Goal: Task Accomplishment & Management: Complete application form

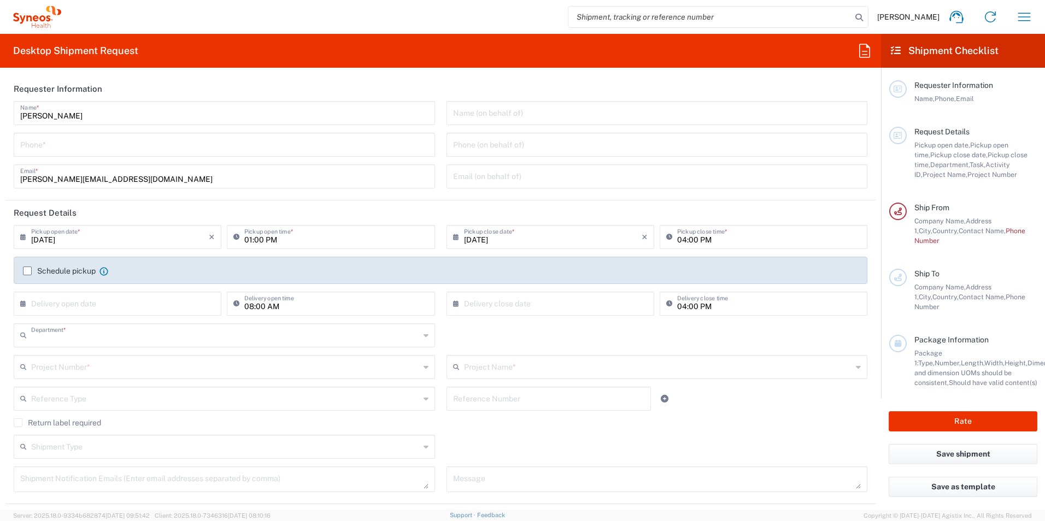
type input "3229"
type input "[GEOGRAPHIC_DATA]"
type input "Syneos Health Latvia Ltd."
click at [68, 148] on input "tel" at bounding box center [224, 143] width 408 height 19
type input "27840266"
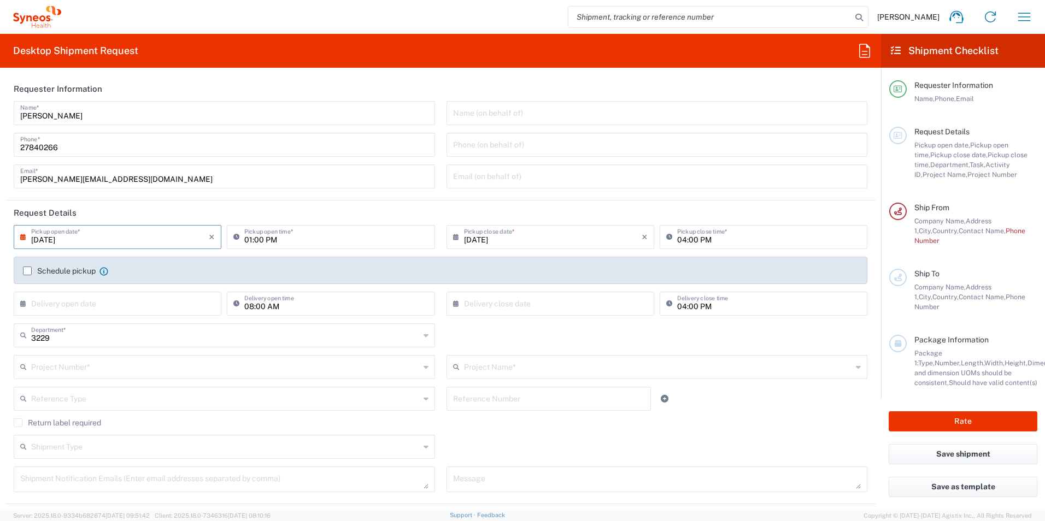
click at [155, 238] on input "[DATE]" at bounding box center [120, 236] width 178 height 19
click at [90, 304] on span "8" at bounding box center [87, 304] width 16 height 15
type input "[DATE]"
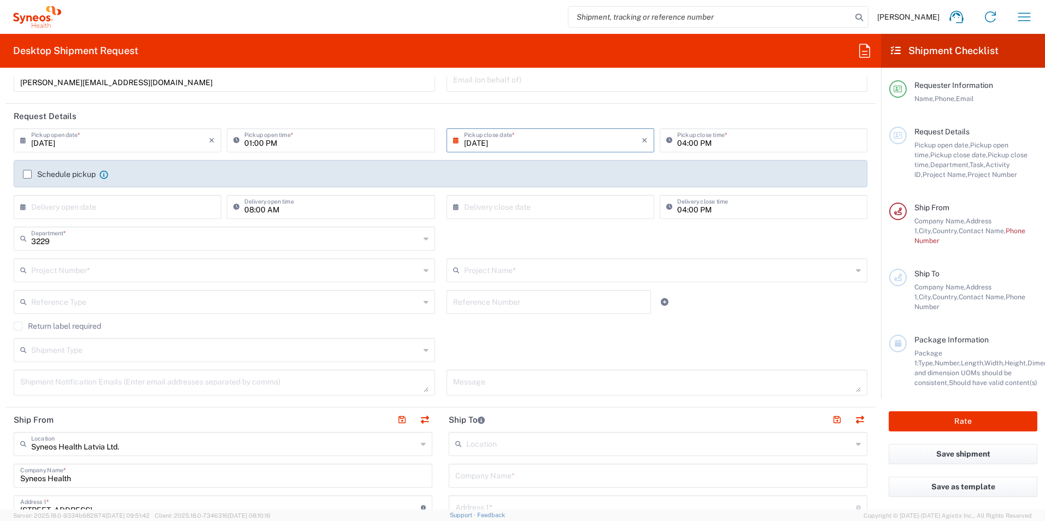
scroll to position [109, 0]
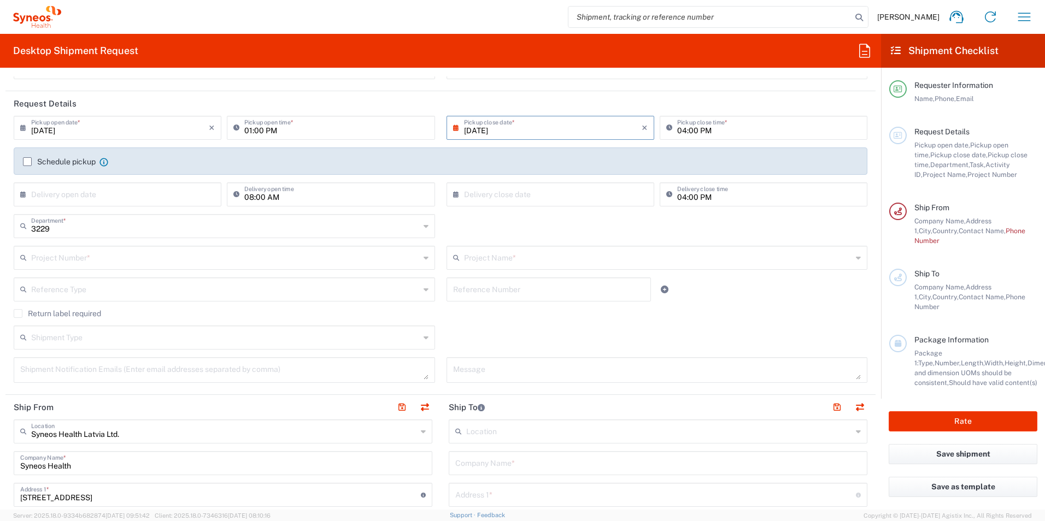
click at [100, 264] on input "text" at bounding box center [225, 257] width 389 height 19
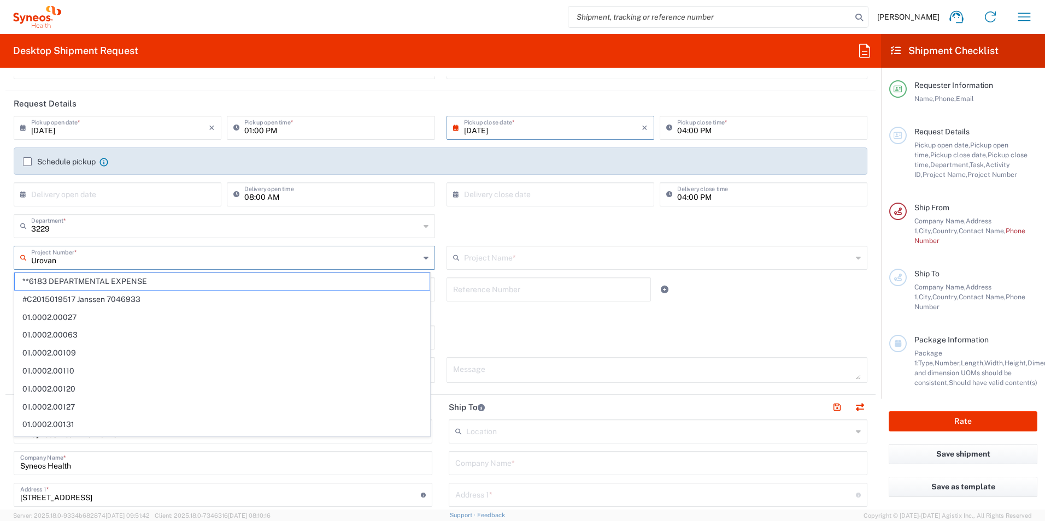
type input "Urovant"
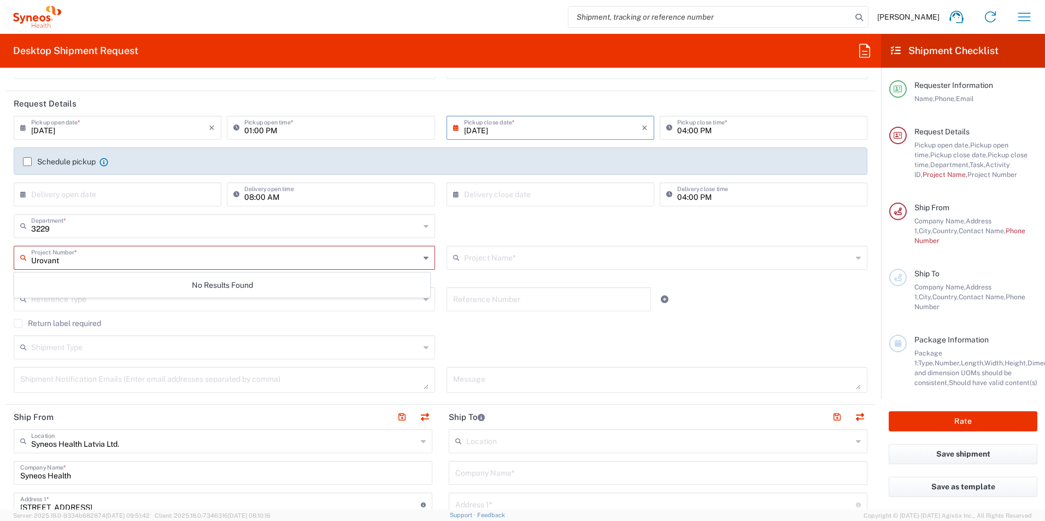
drag, startPoint x: 100, startPoint y: 264, endPoint x: -102, endPoint y: 255, distance: 201.8
click at [0, 255] on html "[PERSON_NAME] Home Shipment estimator Shipment tracking Desktop shipment reques…" at bounding box center [522, 260] width 1045 height 521
click at [153, 255] on input "text" at bounding box center [225, 257] width 389 height 19
paste input "URO-901-3007"
type input "URO-901-3007"
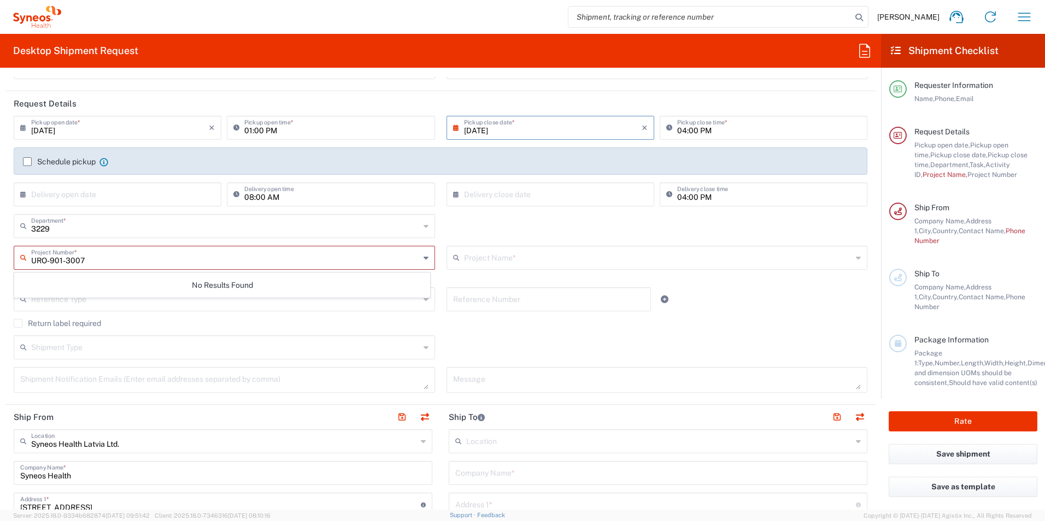
click at [142, 259] on input "URO-901-3007" at bounding box center [225, 257] width 389 height 19
drag, startPoint x: 138, startPoint y: 261, endPoint x: -89, endPoint y: 258, distance: 227.3
click at [0, 258] on html "[PERSON_NAME] Home Shipment estimator Shipment tracking Desktop shipment reques…" at bounding box center [522, 260] width 1045 height 521
click at [239, 249] on input "text" at bounding box center [225, 257] width 389 height 19
paste input "7034070"
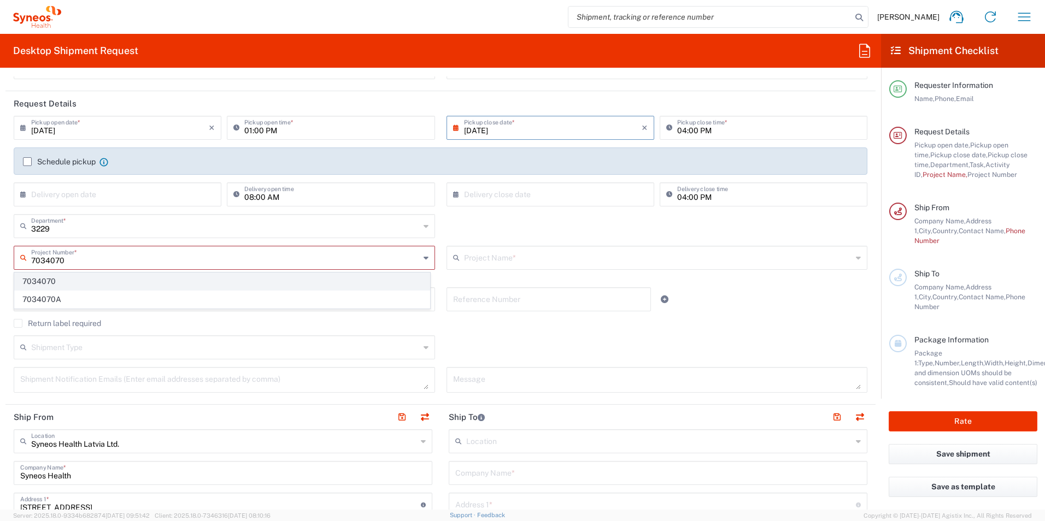
type input "7034070"
click at [46, 281] on span "7034070" at bounding box center [222, 281] width 415 height 17
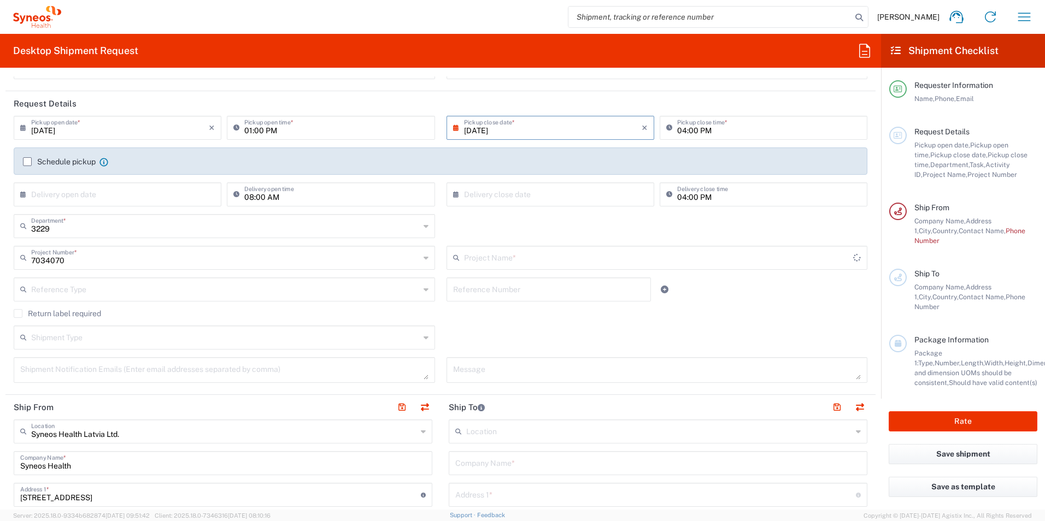
type input "Urovant 7034070"
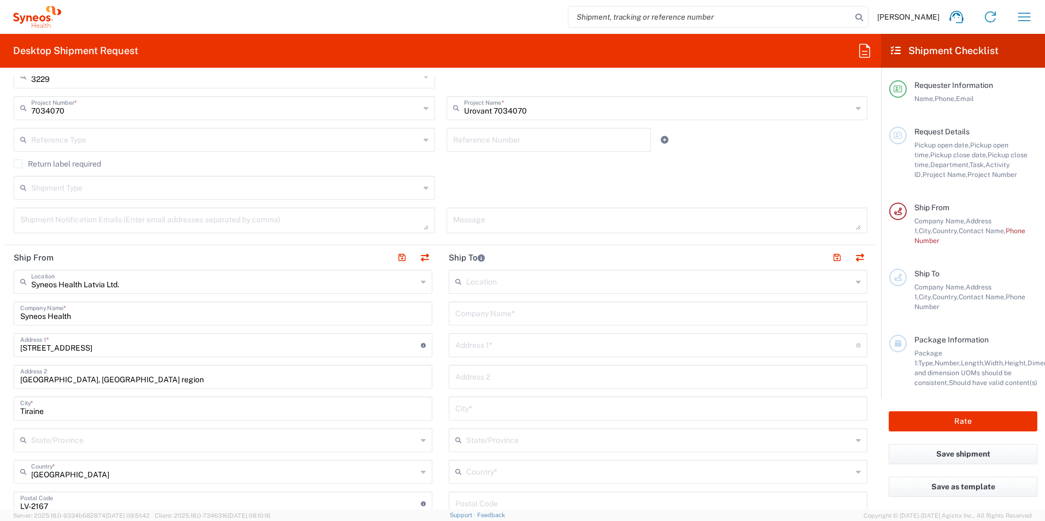
scroll to position [273, 0]
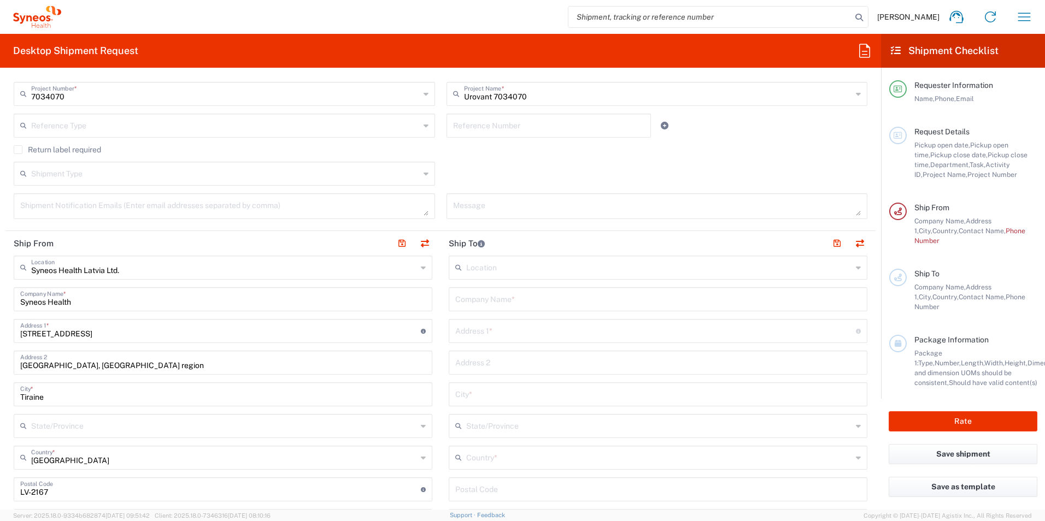
click at [100, 303] on input "Syneos Health" at bounding box center [222, 298] width 405 height 19
drag, startPoint x: 16, startPoint y: 306, endPoint x: -50, endPoint y: 298, distance: 66.6
click at [0, 298] on html "[PERSON_NAME] Home Shipment estimator Shipment tracking Desktop shipment reques…" at bounding box center [522, 260] width 1045 height 521
type input "Children`s Clinical [GEOGRAPHIC_DATA]"
click at [146, 335] on input "[STREET_ADDRESS]" at bounding box center [220, 330] width 401 height 19
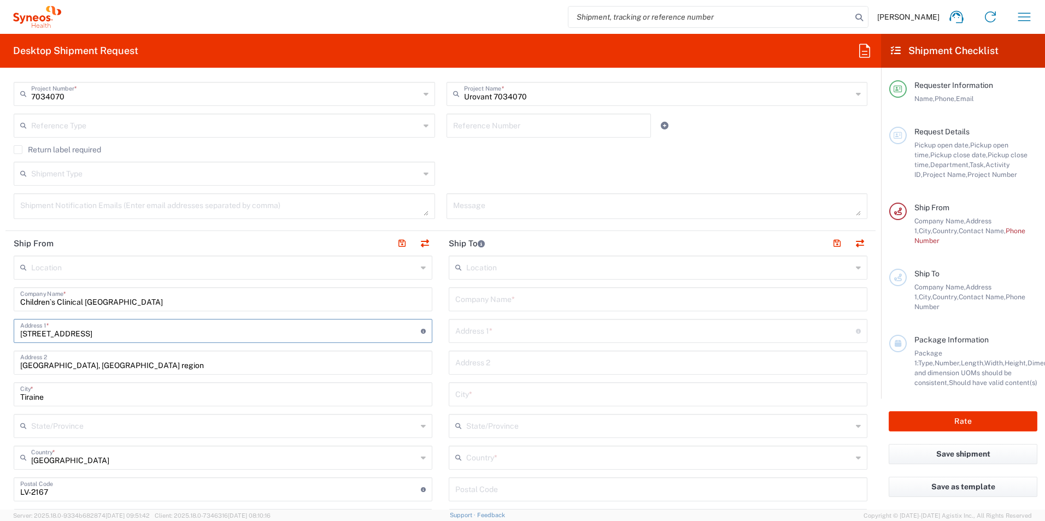
drag, startPoint x: 154, startPoint y: 337, endPoint x: 0, endPoint y: 320, distance: 155.0
click at [0, 320] on html "[PERSON_NAME] Home Shipment estimator Shipment tracking Desktop shipment reques…" at bounding box center [522, 260] width 1045 height 521
drag, startPoint x: 63, startPoint y: 332, endPoint x: 102, endPoint y: 335, distance: 38.4
click at [128, 293] on input "Children`s Clinical [GEOGRAPHIC_DATA]" at bounding box center [222, 298] width 405 height 19
drag, startPoint x: 114, startPoint y: 336, endPoint x: 52, endPoint y: 335, distance: 61.2
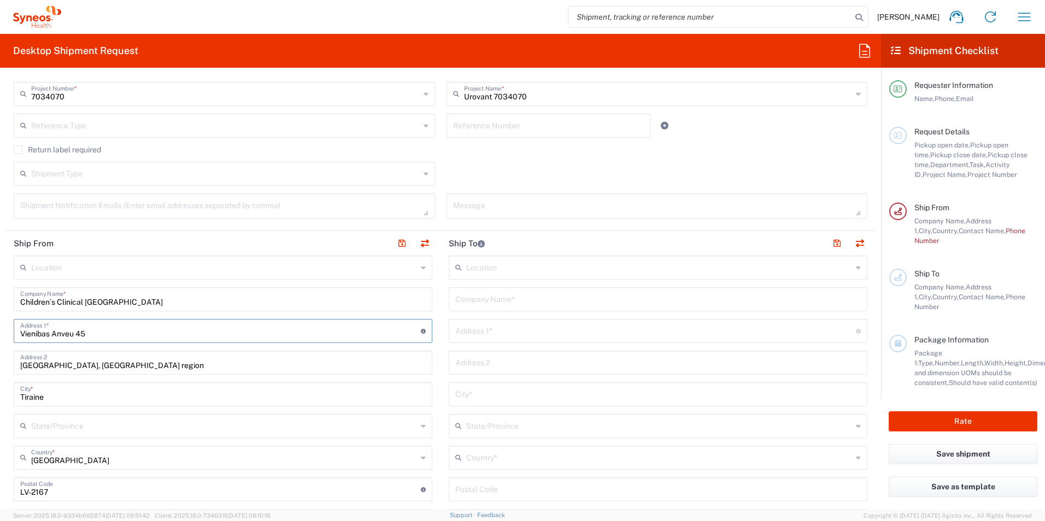
click at [52, 335] on input "Vienibas Anveu 45" at bounding box center [220, 330] width 401 height 19
type input "[STREET_ADDRESS]"
type input "R"
type input "[GEOGRAPHIC_DATA]"
drag, startPoint x: 67, startPoint y: 482, endPoint x: 61, endPoint y: 493, distance: 12.7
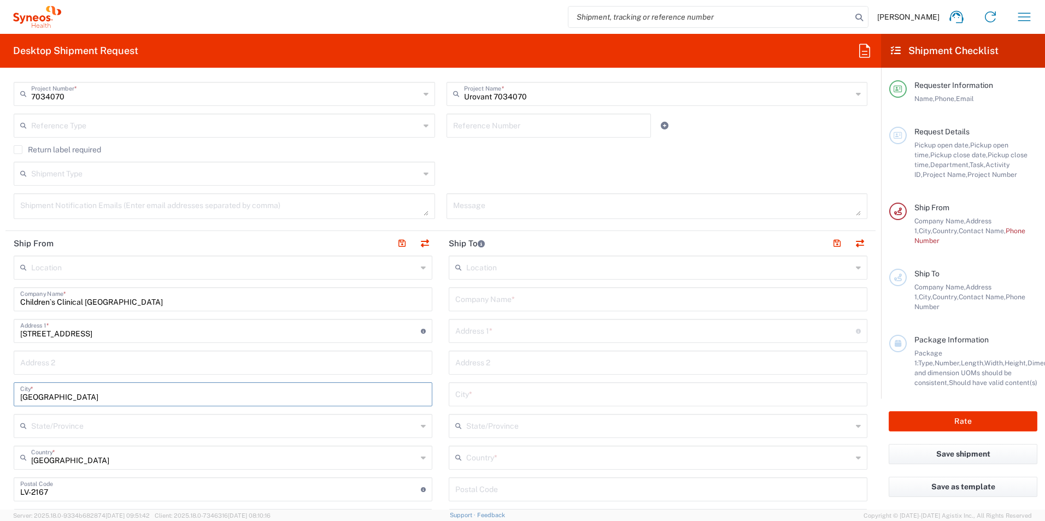
click at [67, 482] on input "undefined" at bounding box center [220, 488] width 401 height 19
click at [60, 489] on input "undefined" at bounding box center [220, 488] width 401 height 19
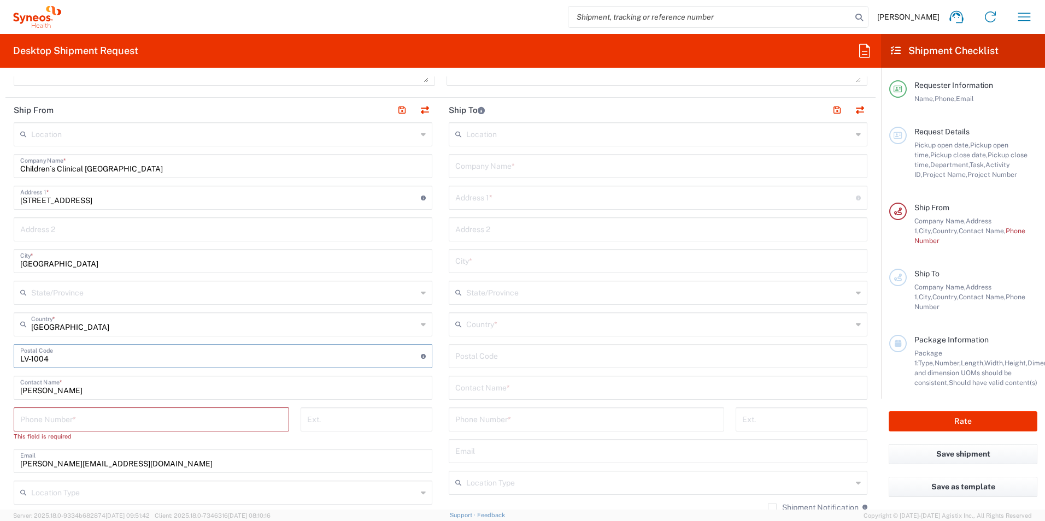
scroll to position [450, 0]
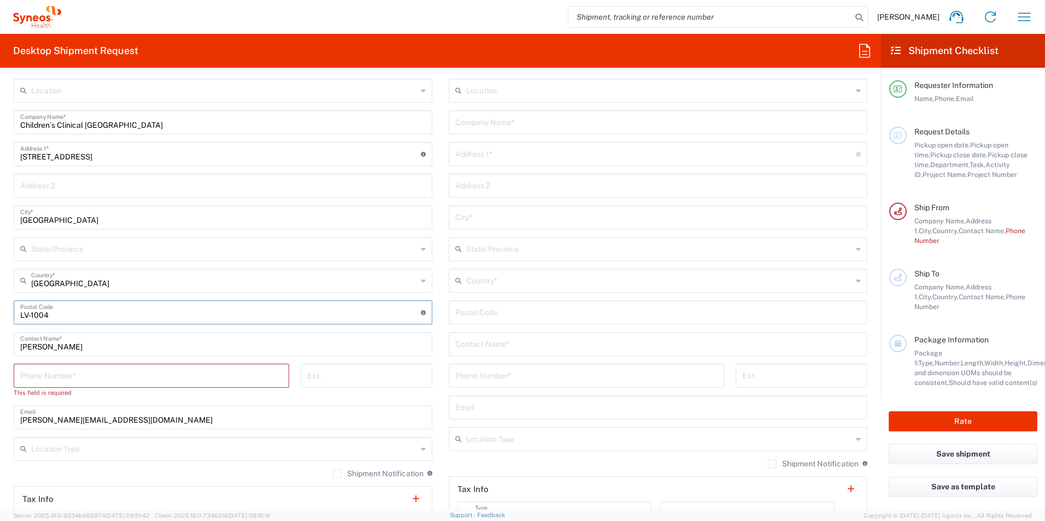
type input "LV-1004"
drag, startPoint x: 100, startPoint y: 346, endPoint x: 0, endPoint y: 346, distance: 100.0
click at [0, 346] on html "[PERSON_NAME] Home Shipment estimator Shipment tracking Desktop shipment reques…" at bounding box center [522, 260] width 1045 height 521
type input "[PERSON_NAME]"
click at [67, 379] on input "tel" at bounding box center [151, 375] width 262 height 19
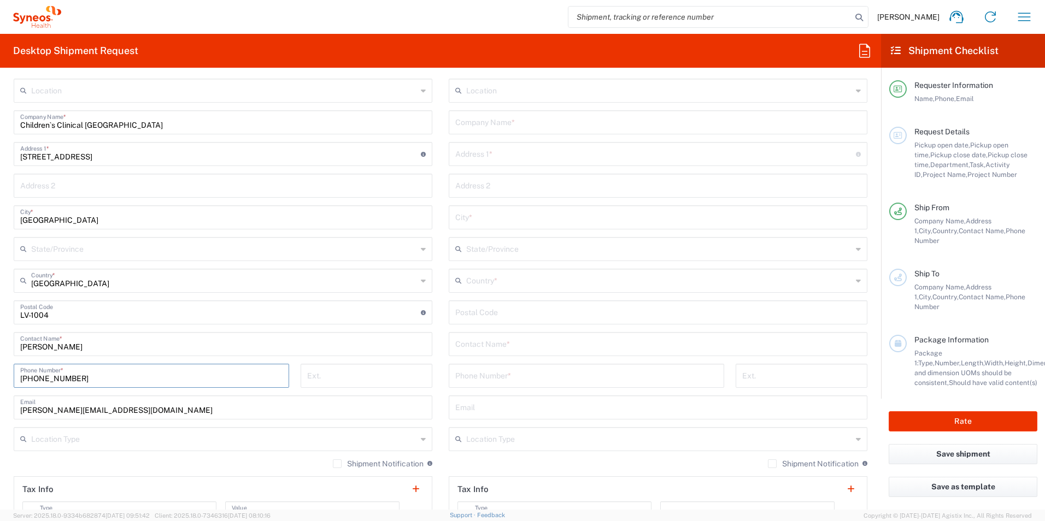
type input "[PHONE_NUMBER]"
drag, startPoint x: 138, startPoint y: 411, endPoint x: -2, endPoint y: 408, distance: 139.9
click at [138, 411] on input "[PERSON_NAME][EMAIL_ADDRESS][DOMAIN_NAME]" at bounding box center [222, 406] width 405 height 19
click at [0, 408] on html "[PERSON_NAME] Home Shipment estimator Shipment tracking Desktop shipment reques…" at bounding box center [522, 260] width 1045 height 521
click at [85, 412] on input "[EMAIL_ADDRESS][DOMAIN_NAME]" at bounding box center [222, 406] width 405 height 19
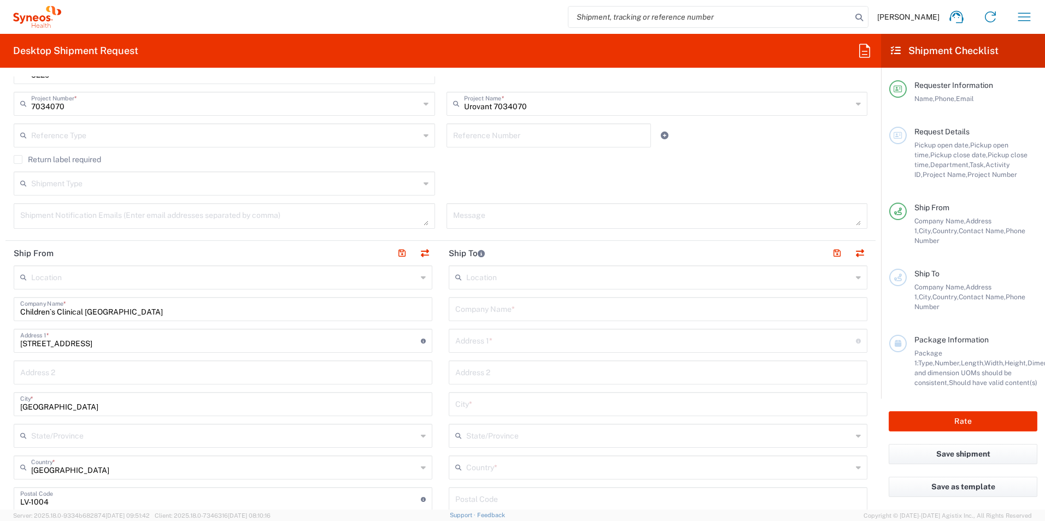
scroll to position [296, 0]
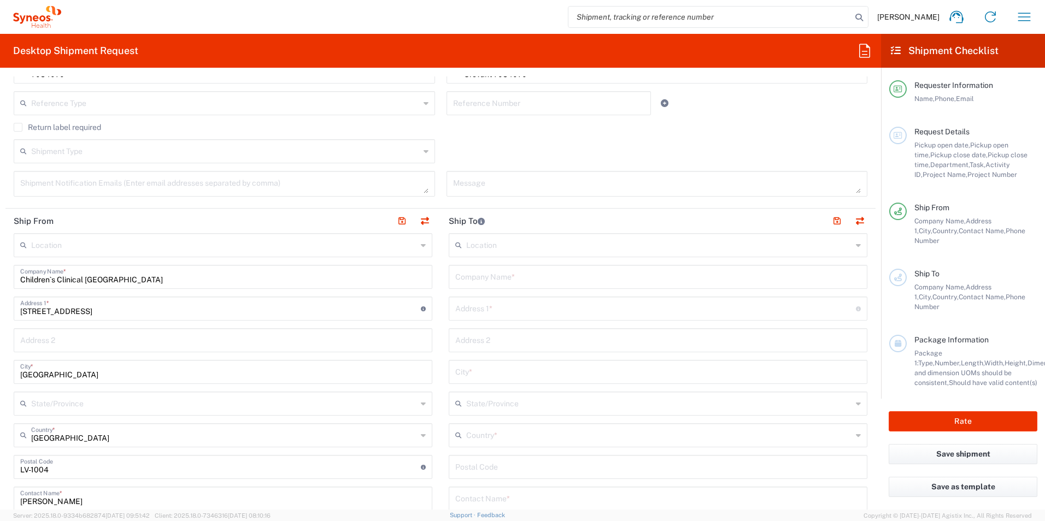
type input "[EMAIL_ADDRESS][DOMAIN_NAME]"
click at [553, 245] on input "text" at bounding box center [659, 244] width 386 height 19
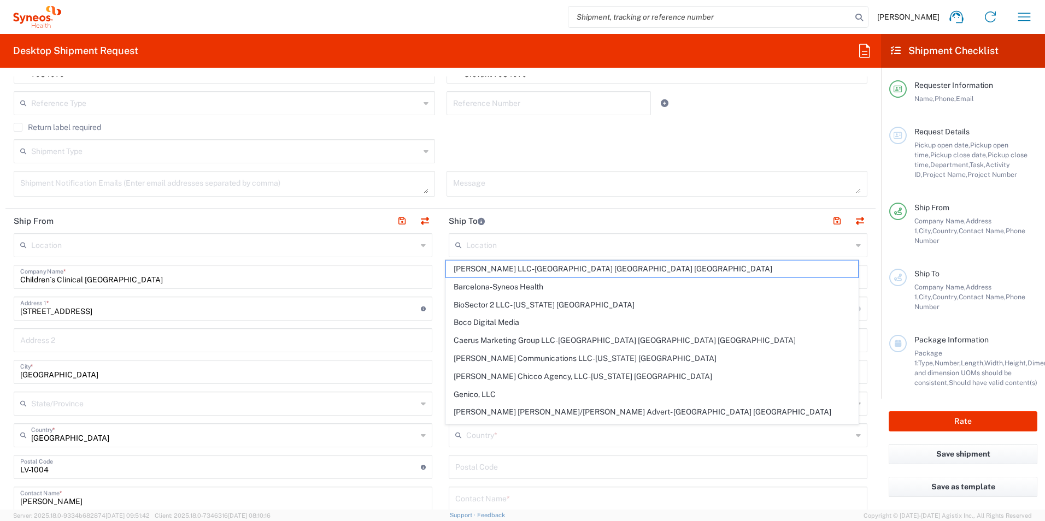
click at [523, 249] on input "text" at bounding box center [659, 244] width 386 height 19
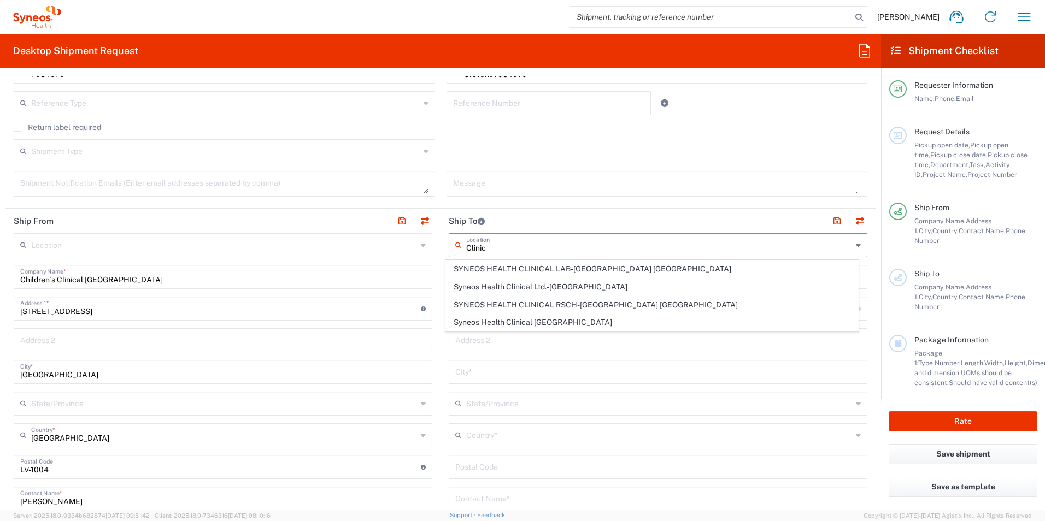
click at [493, 251] on input "Clinic" at bounding box center [659, 244] width 386 height 19
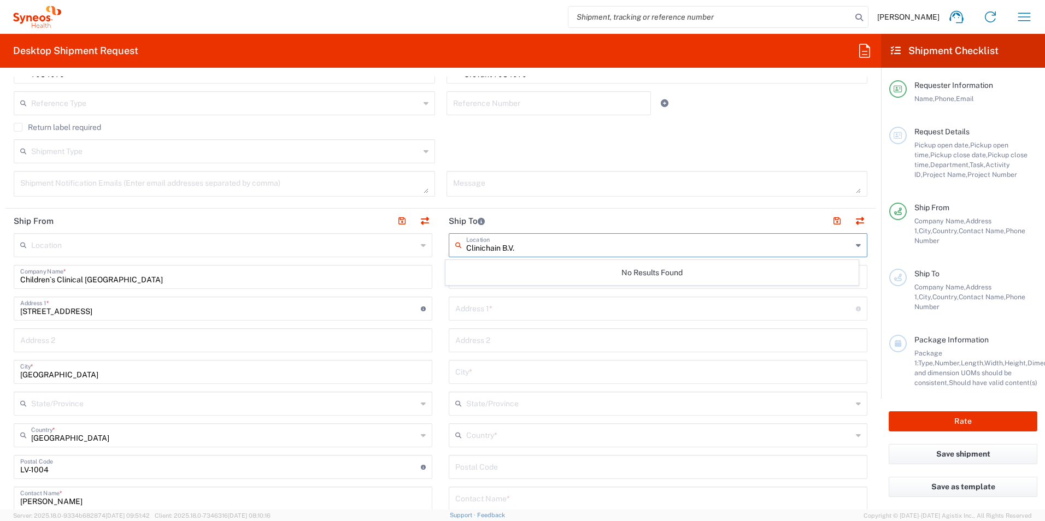
type input "Clinichain B.V."
click at [440, 265] on main "Clinichain B.V. Location No Results Found Company Name * Address 1 * For cross …" at bounding box center [657, 462] width 435 height 459
click at [638, 246] on input "text" at bounding box center [659, 244] width 386 height 19
type input "Clinichain B.V."
drag, startPoint x: 533, startPoint y: 251, endPoint x: 432, endPoint y: 250, distance: 101.6
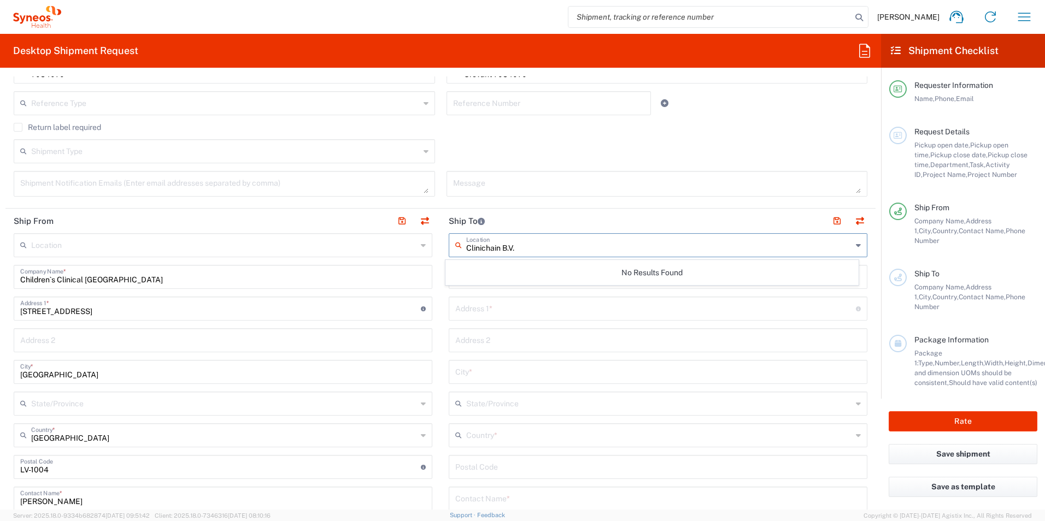
click at [427, 250] on div "Ship From Location [PERSON_NAME] LLC-[GEOGRAPHIC_DATA] [GEOGRAPHIC_DATA] [GEOGR…" at bounding box center [440, 469] width 870 height 520
click at [591, 215] on header "Ship To" at bounding box center [657, 221] width 435 height 25
click at [502, 276] on input "text" at bounding box center [657, 276] width 405 height 19
paste input "Clinichain"
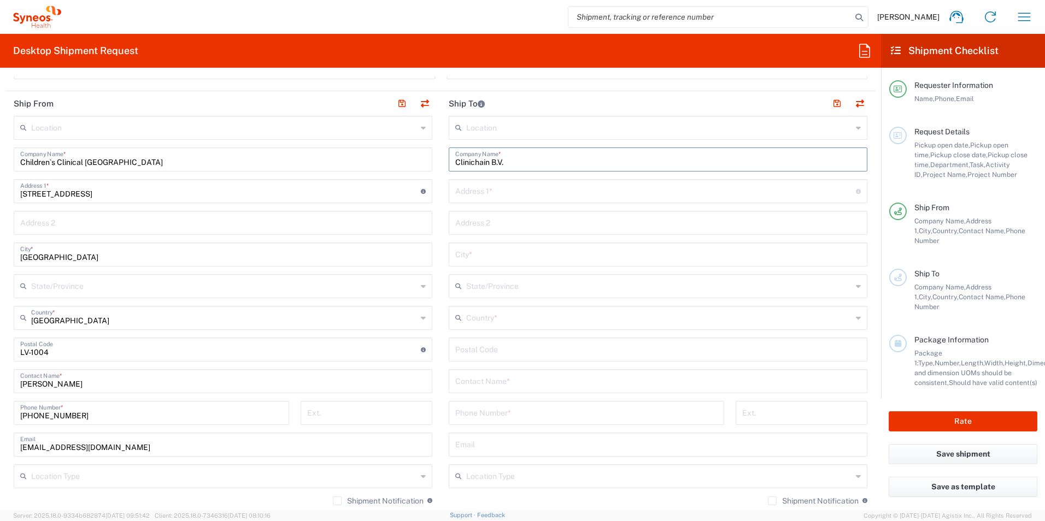
scroll to position [428, 0]
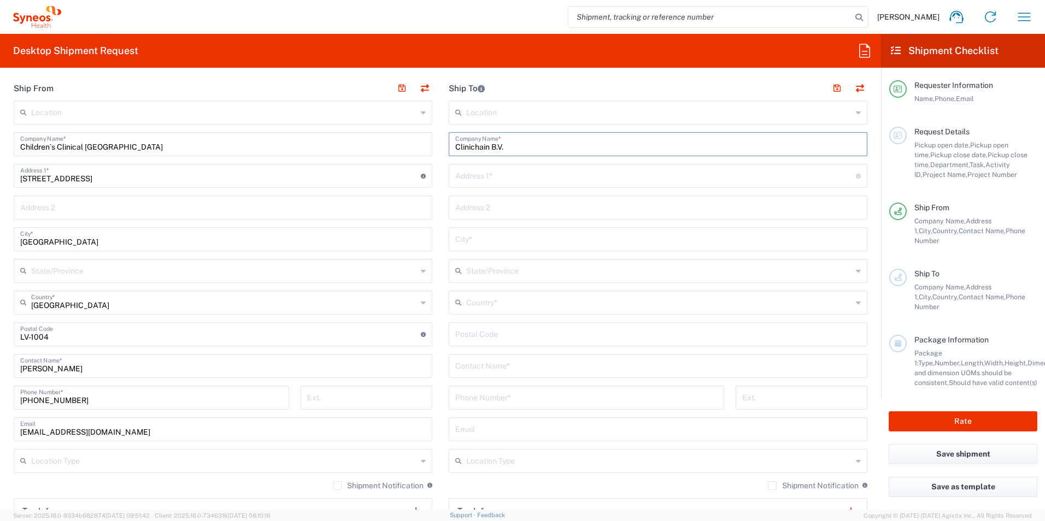
type input "Clinichain B.V."
click at [504, 168] on input "text" at bounding box center [655, 175] width 401 height 19
type input "[STREET_ADDRESS]"
click at [474, 274] on input "text" at bounding box center [659, 270] width 386 height 19
type input "Almere"
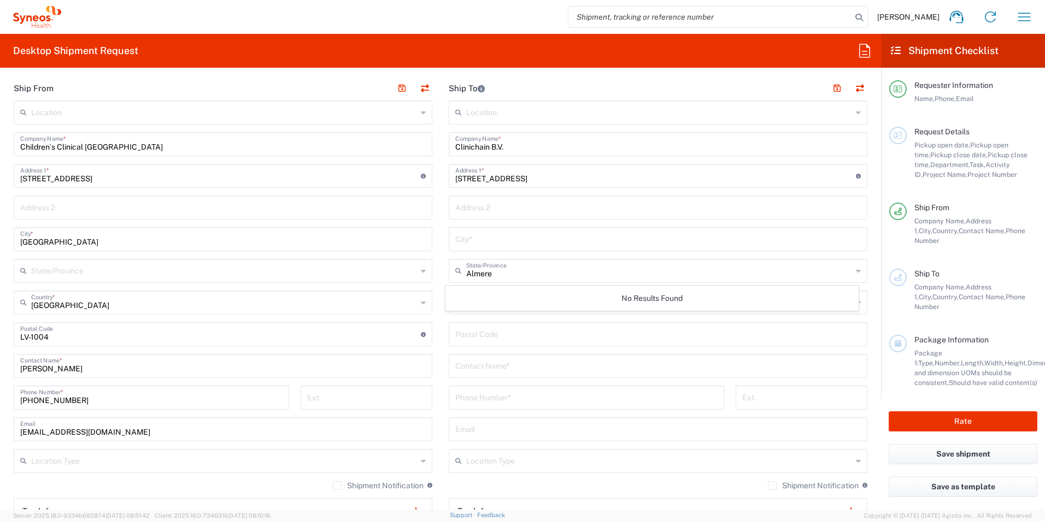
click at [434, 313] on main "Location [PERSON_NAME] LLC-[GEOGRAPHIC_DATA] [GEOGRAPHIC_DATA] [GEOGRAPHIC_DATA…" at bounding box center [222, 346] width 435 height 491
click at [480, 301] on input "text" at bounding box center [659, 301] width 386 height 19
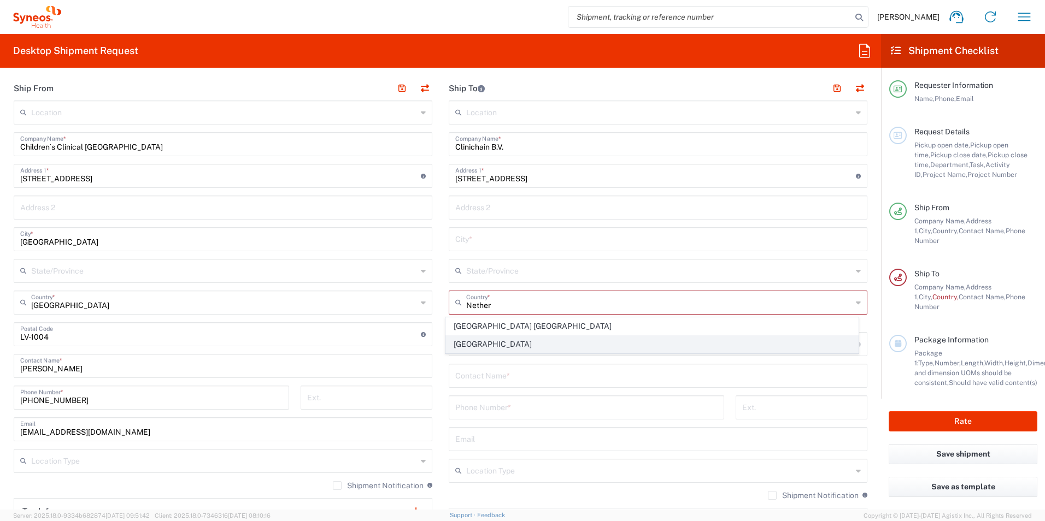
click at [471, 339] on span "[GEOGRAPHIC_DATA]" at bounding box center [652, 344] width 413 height 17
type input "[GEOGRAPHIC_DATA]"
type input "Sender/Shipper"
type input "Delivery Duty Paid"
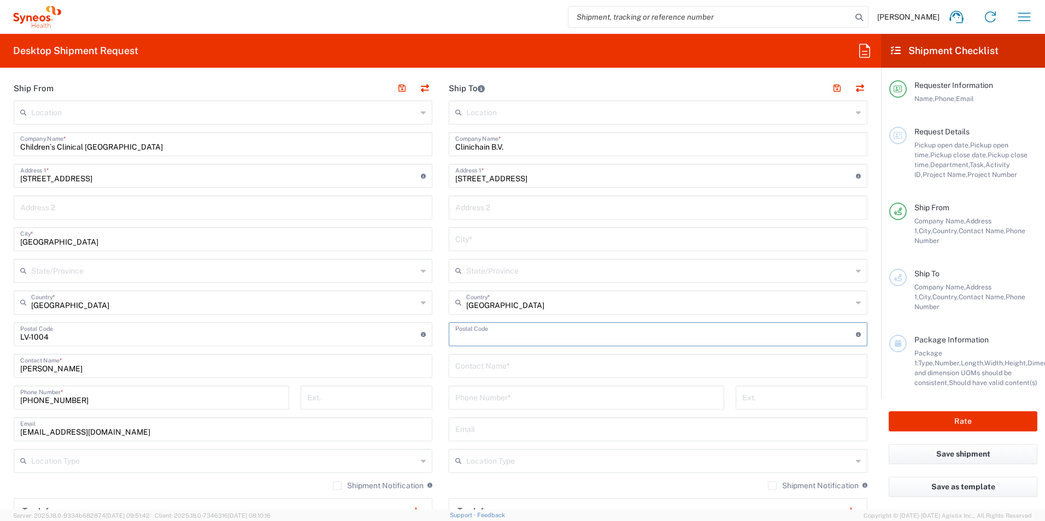
click at [482, 338] on input "undefined" at bounding box center [655, 333] width 401 height 19
click at [440, 302] on main "Location [PERSON_NAME] LLC-[GEOGRAPHIC_DATA] [GEOGRAPHIC_DATA] [GEOGRAPHIC_DATA…" at bounding box center [657, 335] width 435 height 469
click at [478, 339] on input "undefined" at bounding box center [655, 333] width 401 height 19
type input "1322 AM"
click at [505, 285] on div "Location [PERSON_NAME] LLC-[GEOGRAPHIC_DATA] [GEOGRAPHIC_DATA] [GEOGRAPHIC_DATA…" at bounding box center [658, 330] width 419 height 459
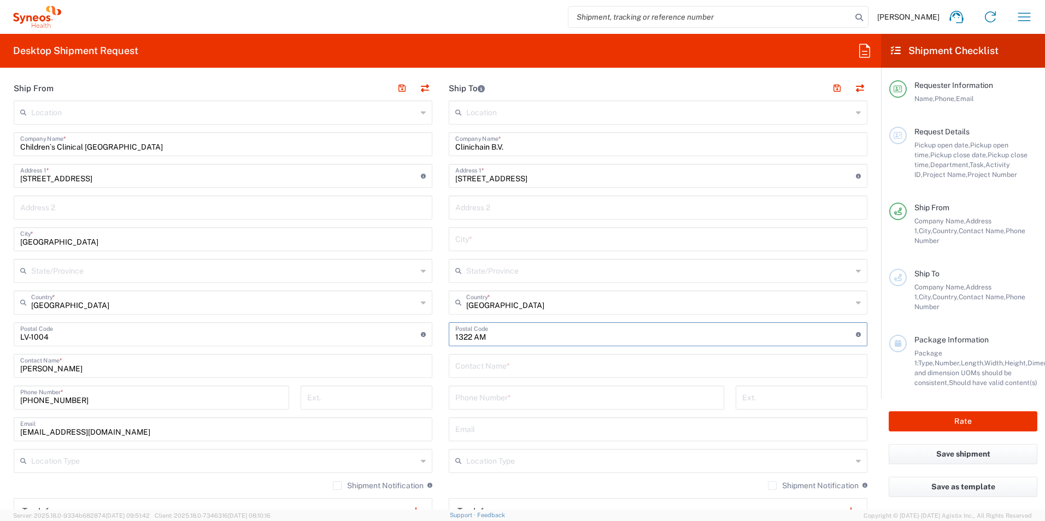
click at [509, 274] on input "text" at bounding box center [659, 270] width 386 height 19
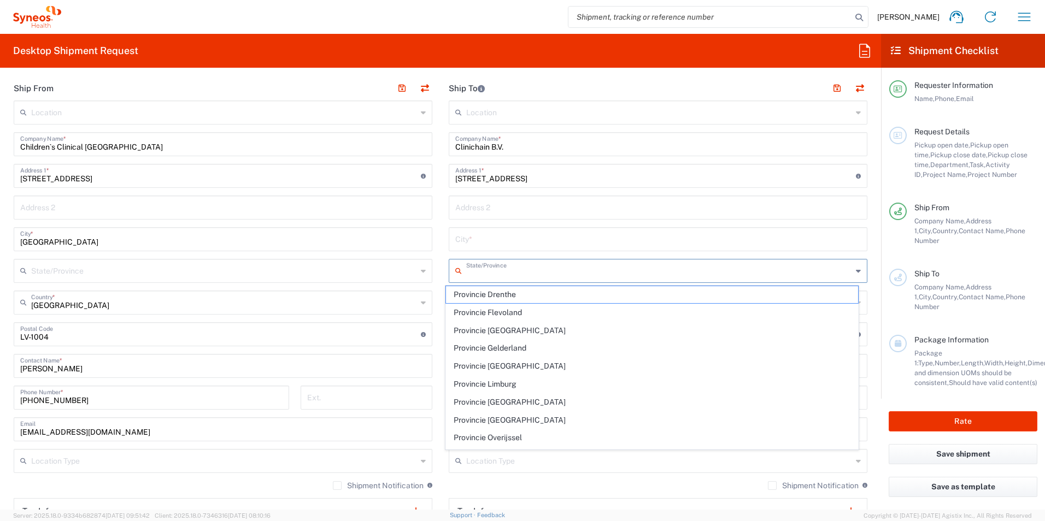
click at [508, 273] on input "text" at bounding box center [659, 270] width 386 height 19
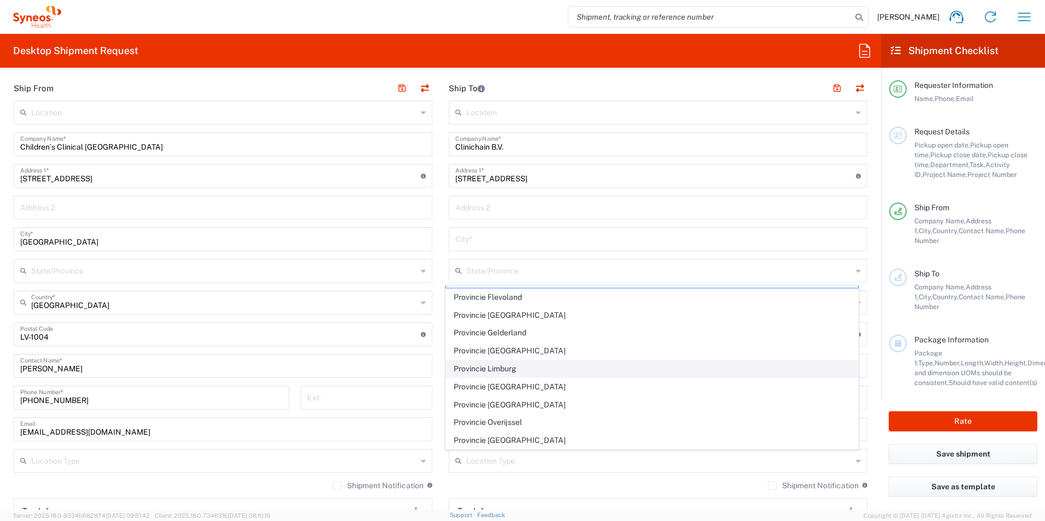
scroll to position [0, 0]
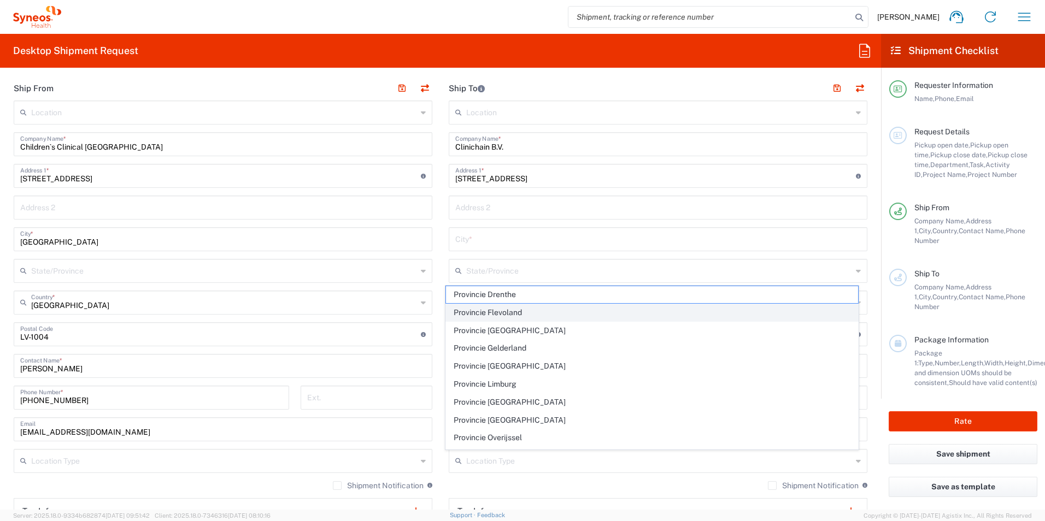
click at [516, 312] on span "Provincie Flevoland" at bounding box center [652, 312] width 413 height 17
type input "Provincie Flevoland"
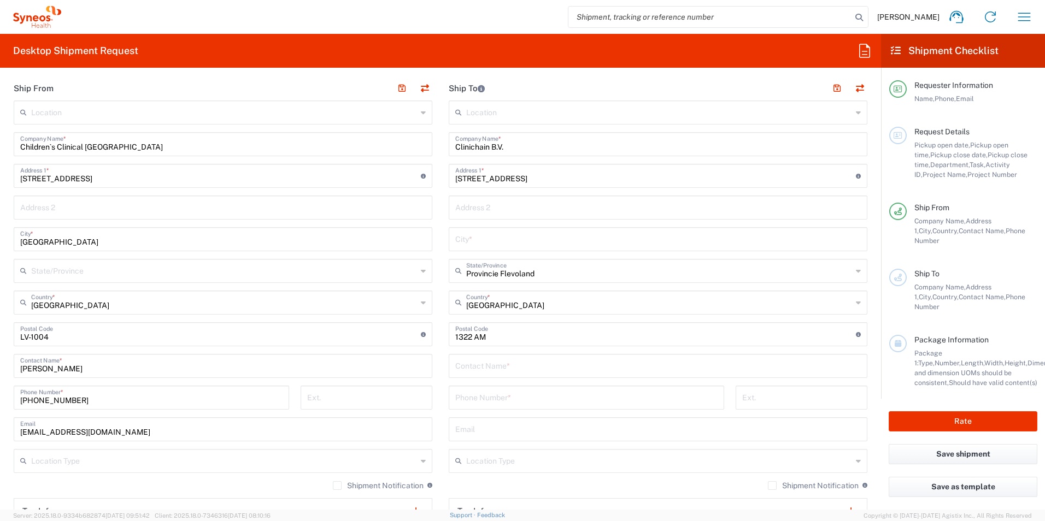
click at [570, 239] on input "text" at bounding box center [657, 238] width 405 height 19
type input "Almere"
click at [441, 231] on main "Location [PERSON_NAME] LLC-[GEOGRAPHIC_DATA] [GEOGRAPHIC_DATA] [GEOGRAPHIC_DATA…" at bounding box center [657, 330] width 435 height 459
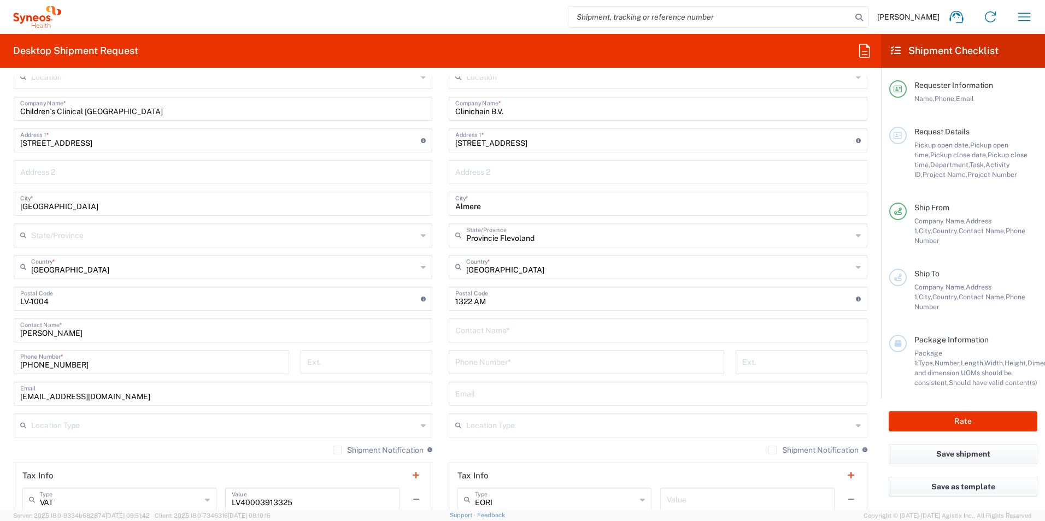
scroll to position [538, 0]
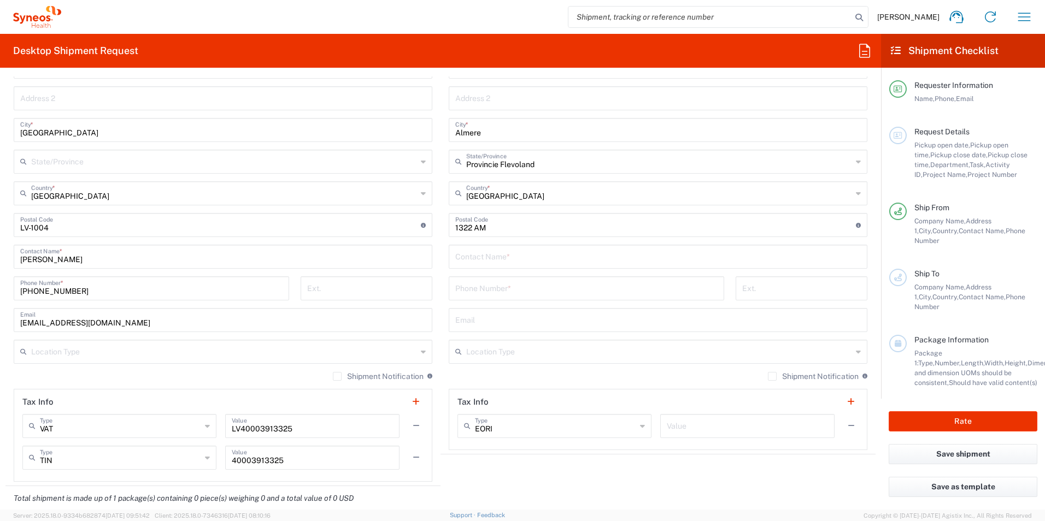
click at [501, 259] on input "text" at bounding box center [657, 255] width 405 height 19
type input "[PERSON_NAME]"
type input "0367676048"
drag, startPoint x: 555, startPoint y: 471, endPoint x: 487, endPoint y: 421, distance: 83.6
click at [555, 471] on agx-shipment-stop-widget "Ship To Location [PERSON_NAME] LLC-[GEOGRAPHIC_DATA] [GEOGRAPHIC_DATA] [GEOGRAP…" at bounding box center [657, 227] width 435 height 520
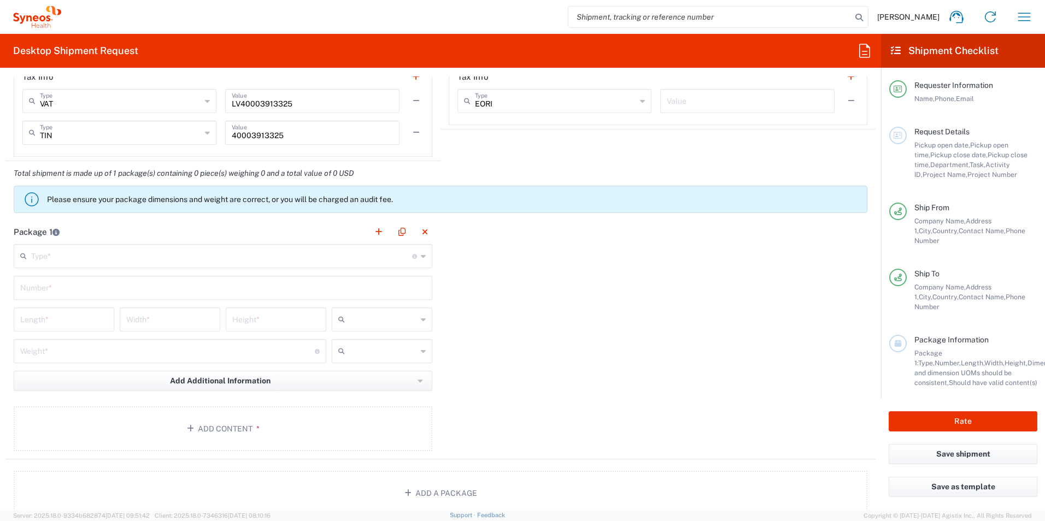
scroll to position [866, 0]
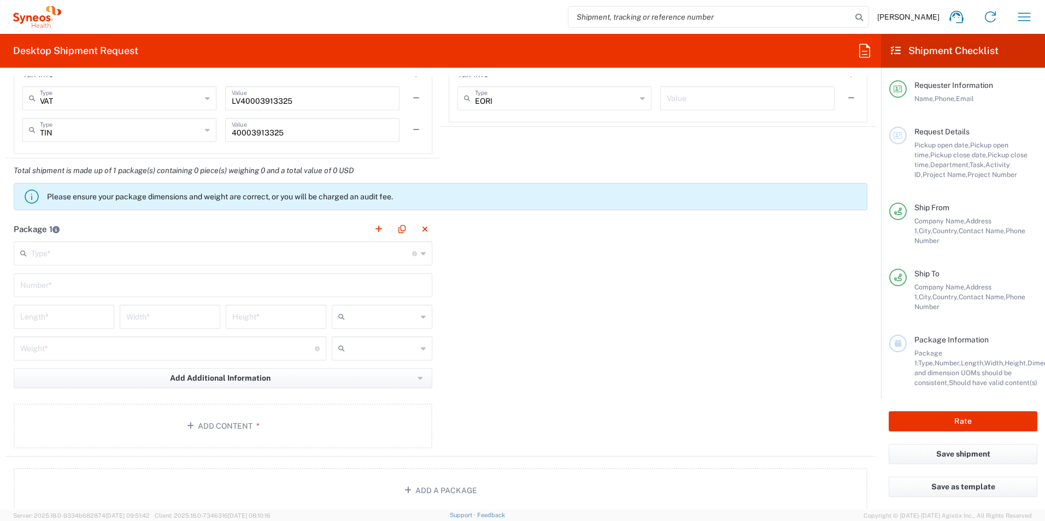
click at [87, 250] on input "text" at bounding box center [221, 252] width 381 height 19
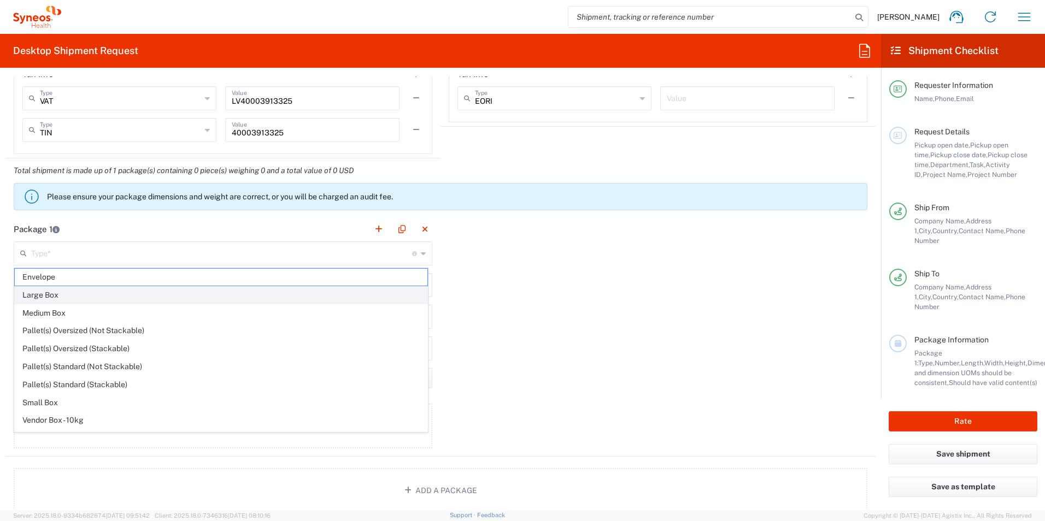
click at [55, 293] on span "Large Box" at bounding box center [221, 295] width 413 height 17
type input "Large Box"
type input "17.5"
type input "12.5"
type input "3"
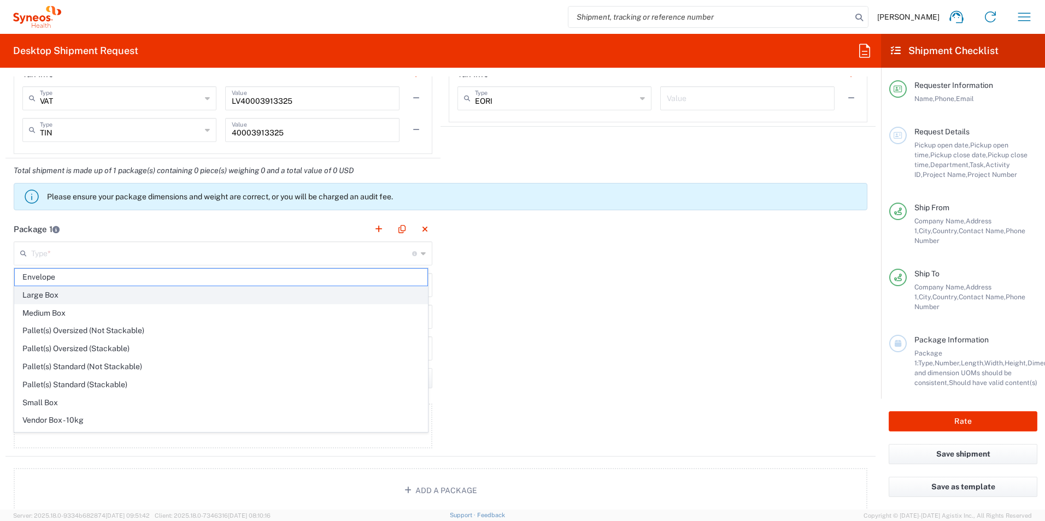
type input "in"
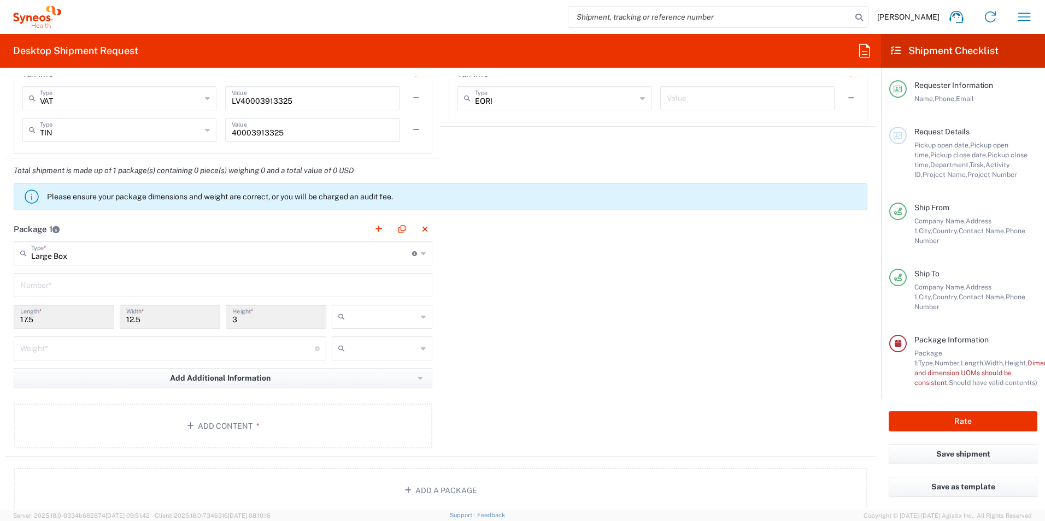
click at [397, 321] on input "text" at bounding box center [383, 316] width 68 height 17
click at [438, 315] on div "Package 1 Large Box Type * Material used to package goods Envelope Large Box Me…" at bounding box center [440, 337] width 870 height 240
type input "in"
click at [426, 316] on div "in" at bounding box center [382, 317] width 101 height 24
click at [399, 324] on input "text" at bounding box center [383, 316] width 68 height 17
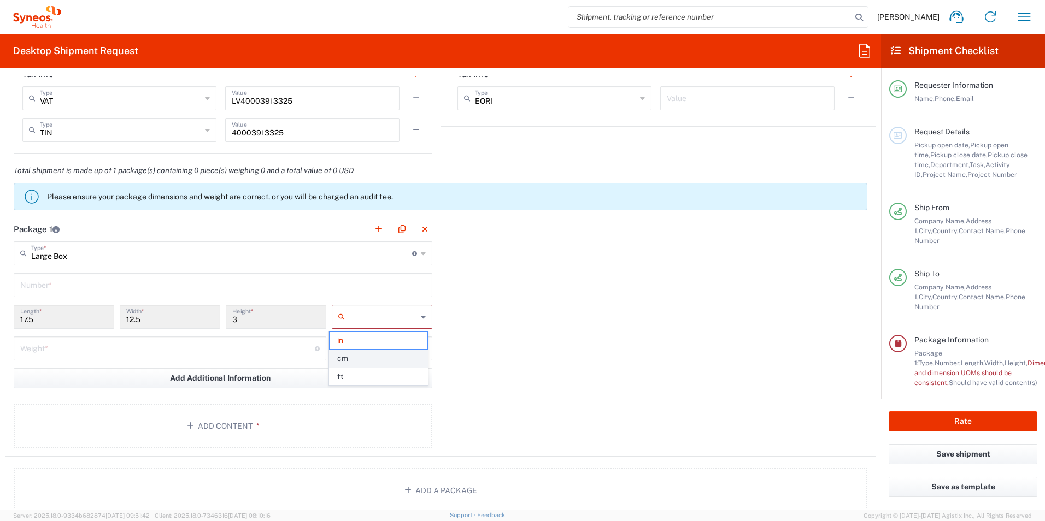
click at [349, 363] on span "cm" at bounding box center [377, 358] width 97 height 17
type input "44.45"
type input "31.75"
type input "7.62"
click at [80, 321] on input "44.45" at bounding box center [63, 316] width 87 height 19
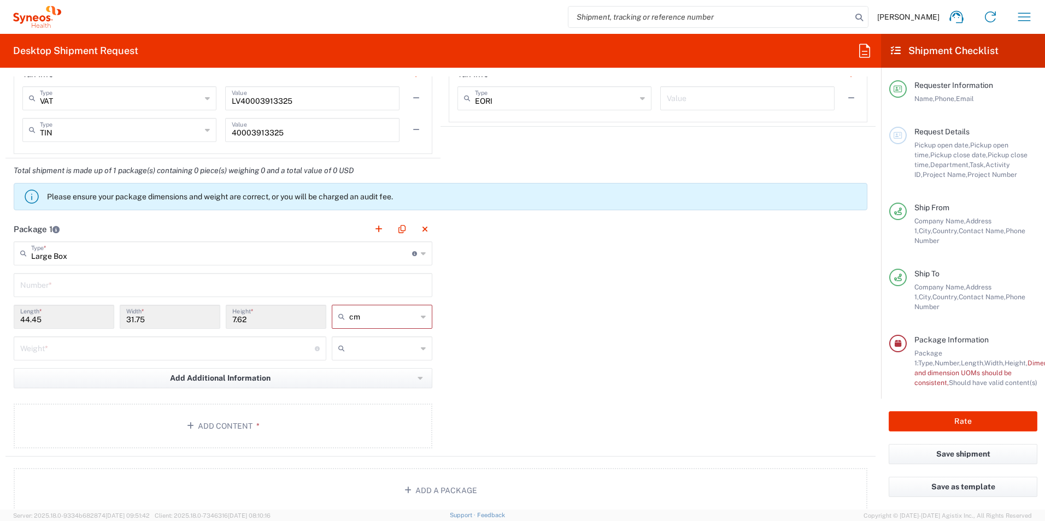
click at [83, 321] on input "44.45" at bounding box center [63, 316] width 87 height 19
click at [158, 316] on input "31.75" at bounding box center [169, 316] width 87 height 19
click at [152, 318] on input "31.75" at bounding box center [169, 316] width 87 height 19
click at [144, 319] on input "31.75" at bounding box center [169, 316] width 87 height 19
click at [539, 286] on div "Package 1 Large Box Type * Material used to package goods Envelope Large Box Me…" at bounding box center [440, 337] width 870 height 240
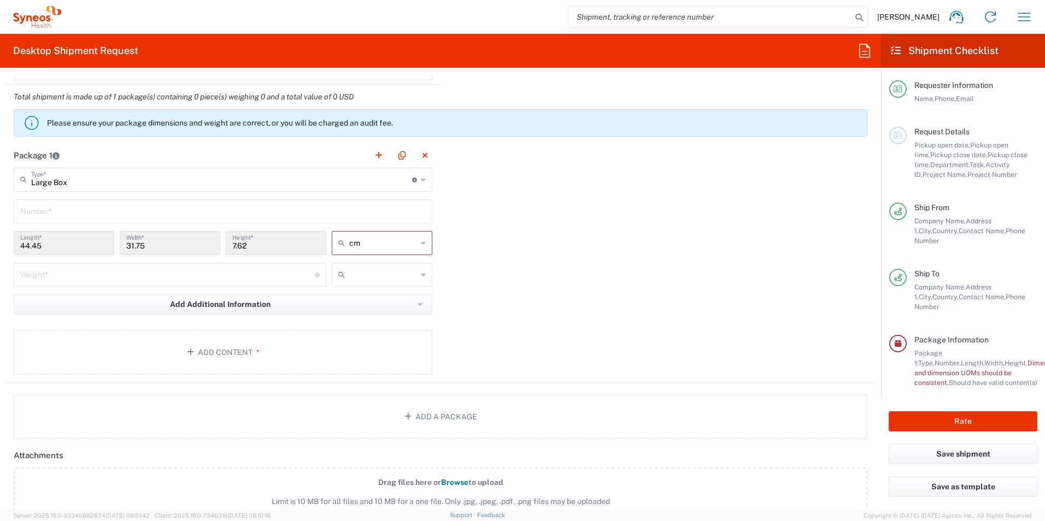
scroll to position [820, 0]
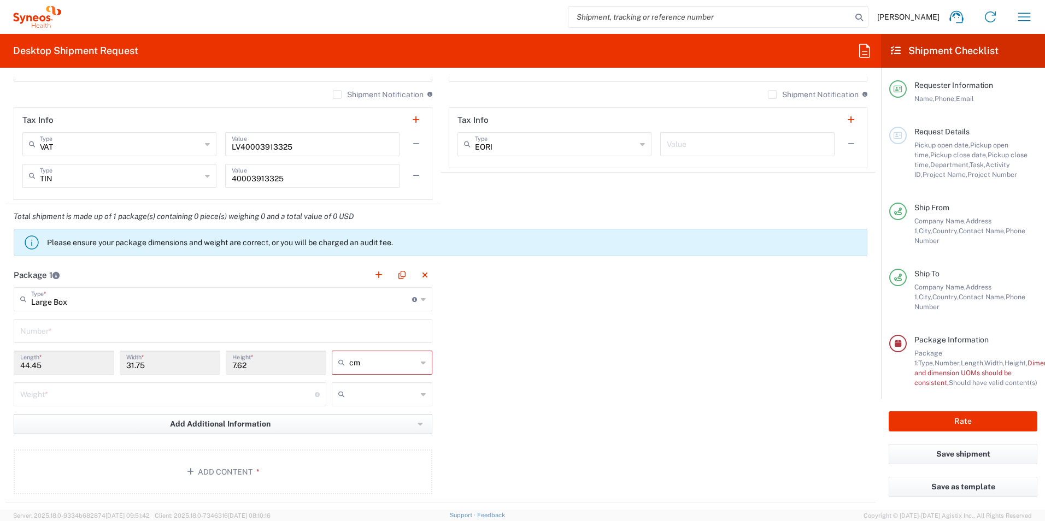
click at [155, 428] on button "Add Additional Information" at bounding box center [223, 424] width 419 height 20
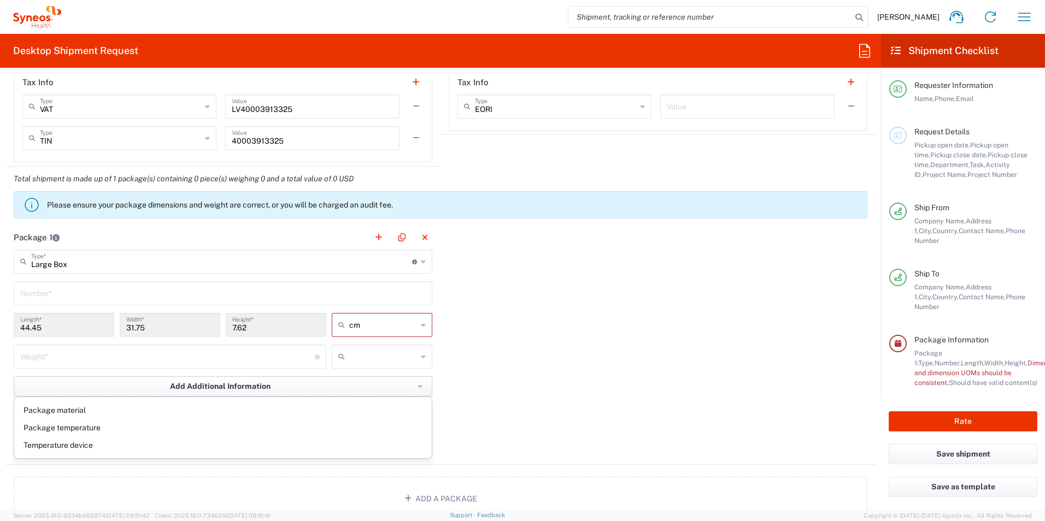
scroll to position [874, 0]
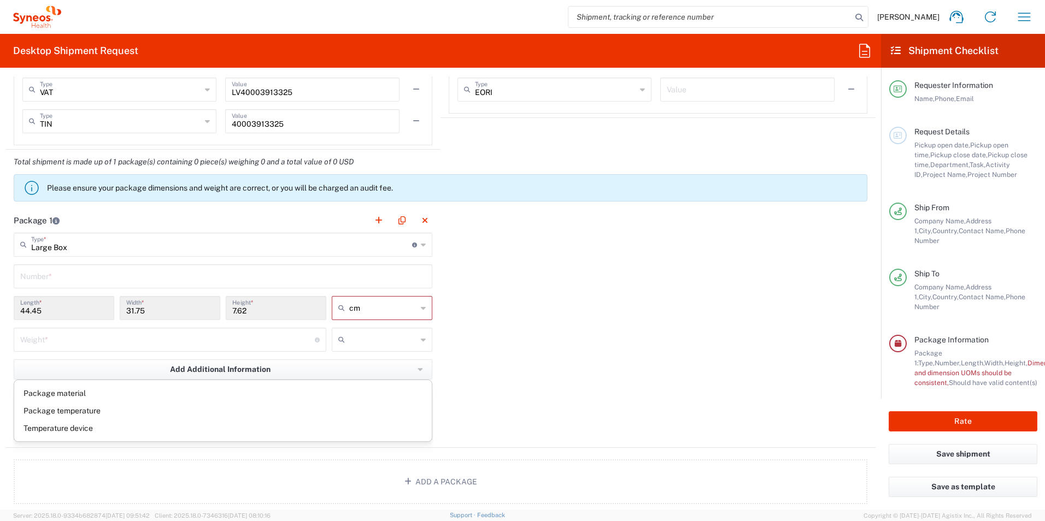
drag, startPoint x: 414, startPoint y: 307, endPoint x: 420, endPoint y: 311, distance: 7.1
click at [414, 307] on div "cm" at bounding box center [382, 308] width 101 height 24
type input "cm"
click at [421, 311] on icon at bounding box center [423, 307] width 5 height 17
click at [343, 335] on span "cm" at bounding box center [377, 331] width 97 height 17
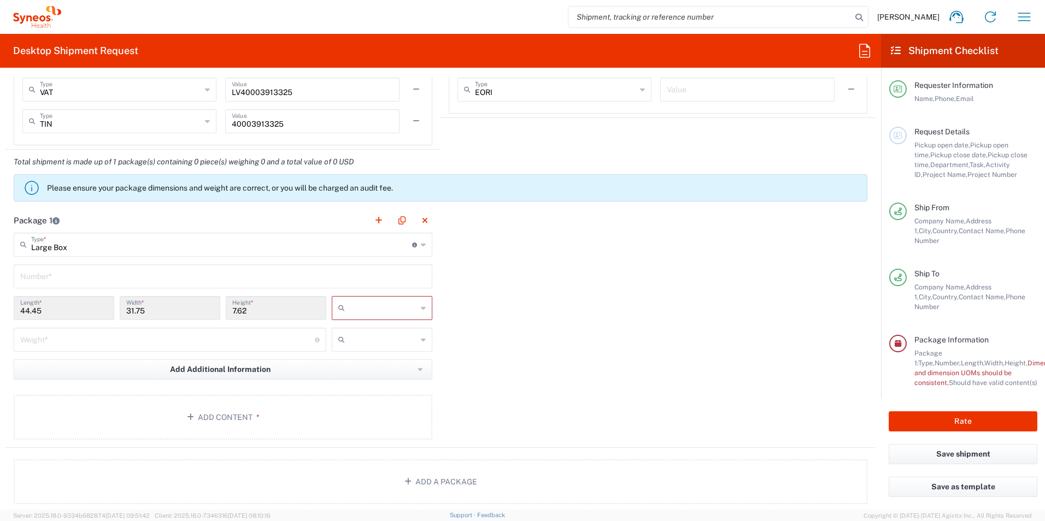
drag, startPoint x: 53, startPoint y: 309, endPoint x: 57, endPoint y: 316, distance: 8.1
click at [51, 315] on input "44.45" at bounding box center [63, 307] width 87 height 19
click at [50, 317] on div "44.45 Length *" at bounding box center [64, 308] width 101 height 24
click at [57, 316] on input "44.45" at bounding box center [63, 307] width 87 height 19
drag, startPoint x: 68, startPoint y: 287, endPoint x: 54, endPoint y: 276, distance: 17.8
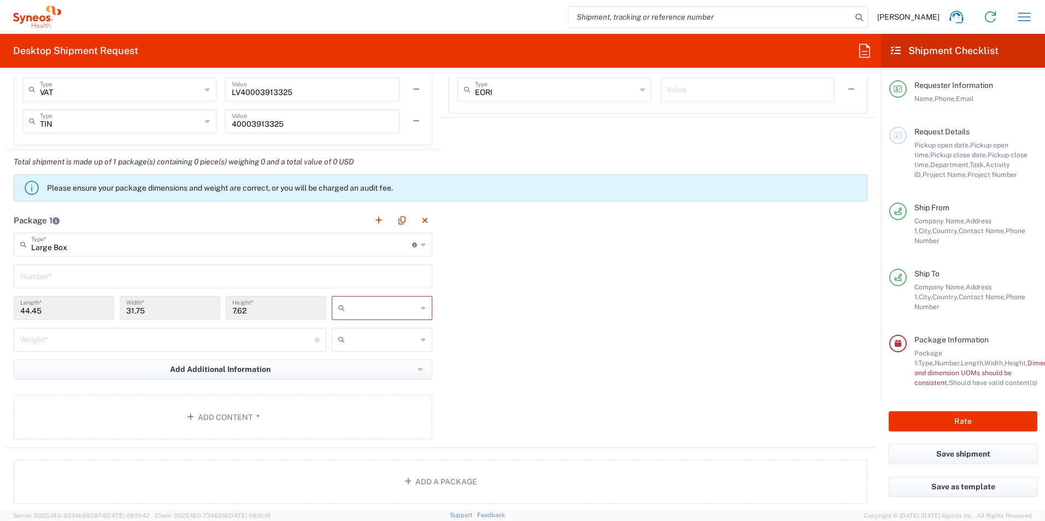
click at [68, 285] on div "Number *" at bounding box center [223, 276] width 419 height 24
click at [74, 276] on input "text" at bounding box center [222, 275] width 405 height 19
click at [54, 276] on input "text" at bounding box center [222, 275] width 405 height 19
type input "1"
click at [65, 307] on input "44.45" at bounding box center [63, 307] width 87 height 19
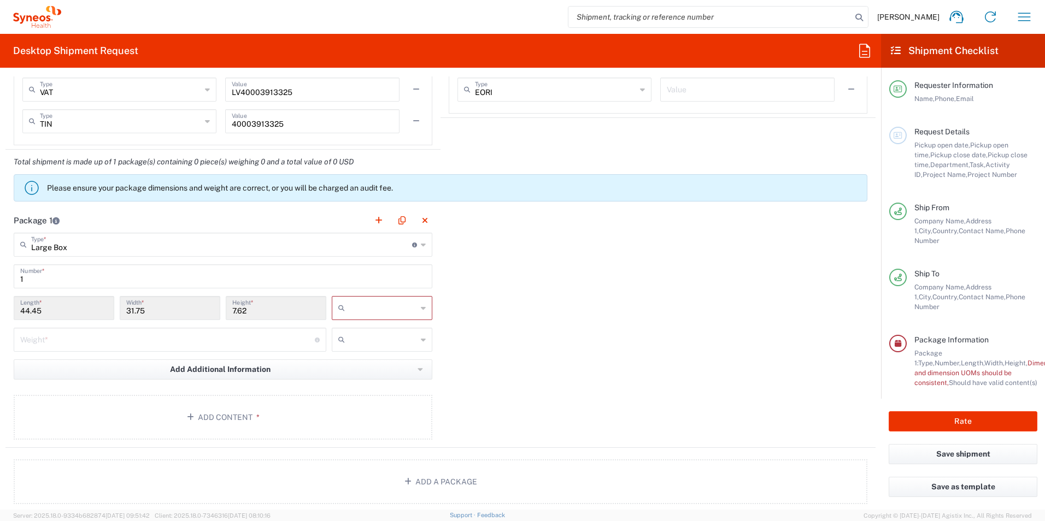
click at [69, 310] on input "44.45" at bounding box center [63, 307] width 87 height 19
click at [64, 308] on input "44.45" at bounding box center [63, 307] width 87 height 19
click at [50, 307] on input "44.45" at bounding box center [63, 307] width 87 height 19
click at [48, 311] on input "44.45" at bounding box center [63, 307] width 87 height 19
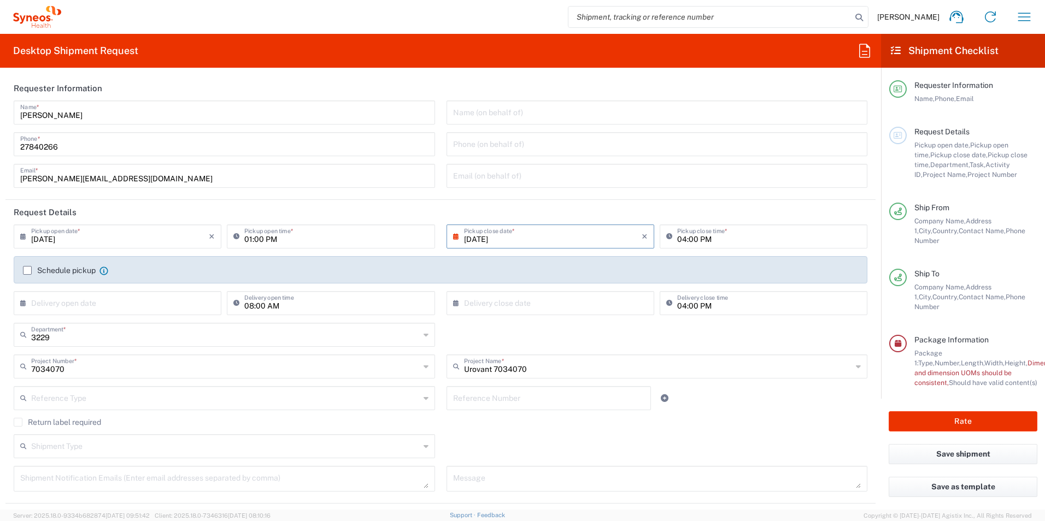
scroll to position [0, 0]
click at [890, 145] on agx-form-checklist-section "Request Details Pickup open date, Pickup open time, Pickup close date, Pickup c…" at bounding box center [963, 153] width 148 height 53
click at [898, 142] on div at bounding box center [897, 135] width 17 height 17
click at [589, 235] on input "[DATE]" at bounding box center [553, 236] width 178 height 19
click at [567, 305] on span "11" at bounding box center [564, 304] width 16 height 15
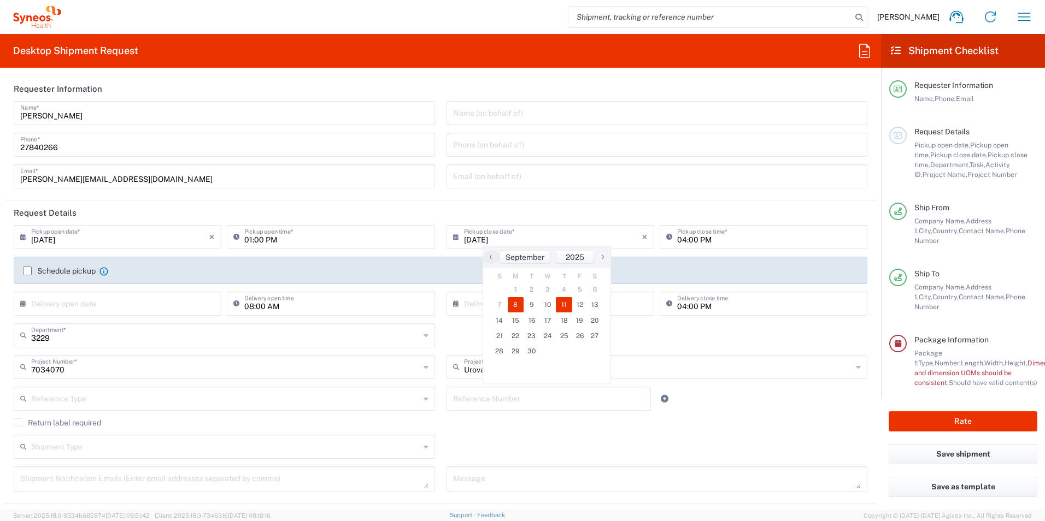
type input "[DATE]"
click at [33, 273] on label "Schedule pickup" at bounding box center [59, 271] width 73 height 9
click at [27, 271] on input "Schedule pickup" at bounding box center [27, 271] width 0 height 0
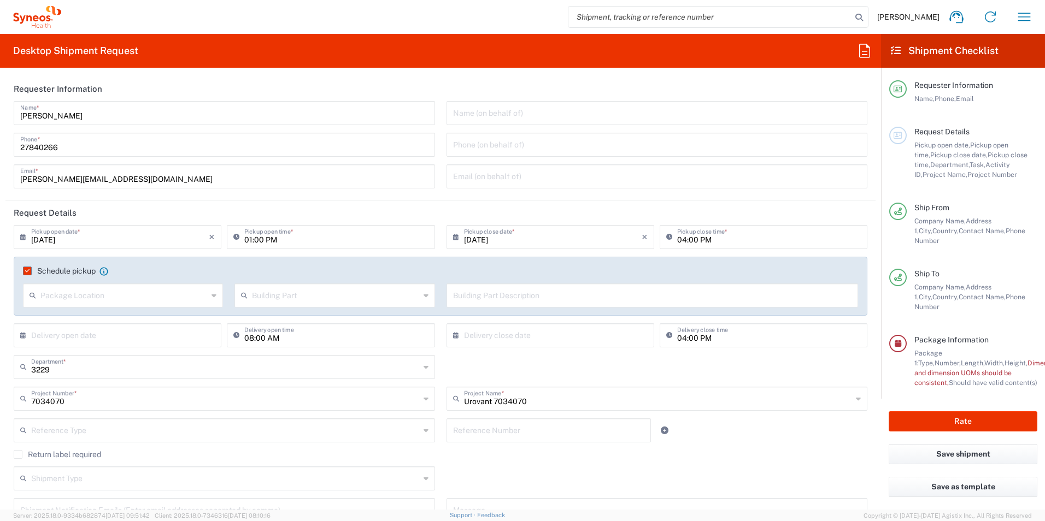
click at [30, 271] on label "Schedule pickup" at bounding box center [59, 271] width 73 height 9
click at [25, 271] on input "Schedule pickup" at bounding box center [25, 271] width 0 height 0
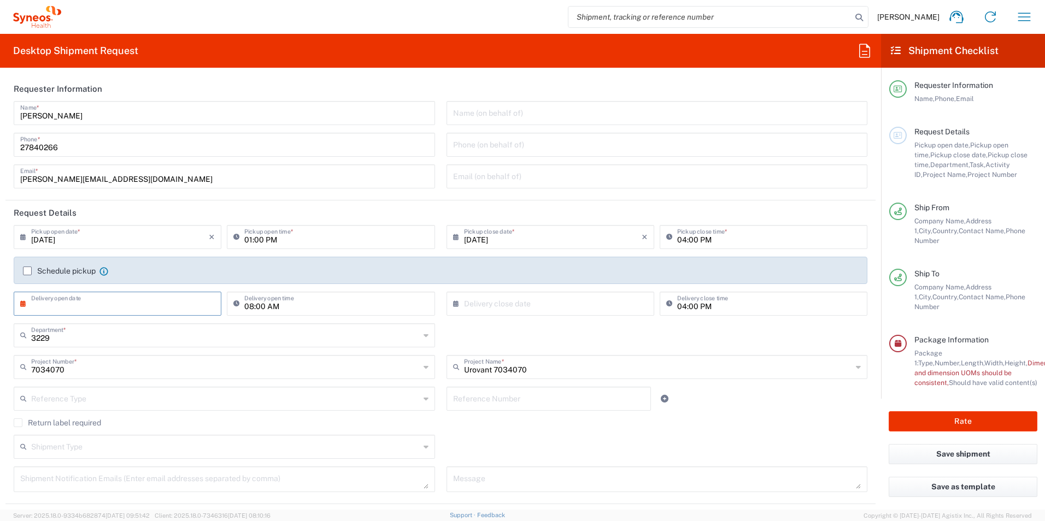
click at [126, 308] on input "text" at bounding box center [120, 302] width 178 height 19
click at [131, 373] on span "11" at bounding box center [135, 371] width 16 height 15
type input "[DATE]"
click at [486, 299] on input "text" at bounding box center [553, 302] width 178 height 19
click at [574, 385] on span "19" at bounding box center [579, 387] width 15 height 15
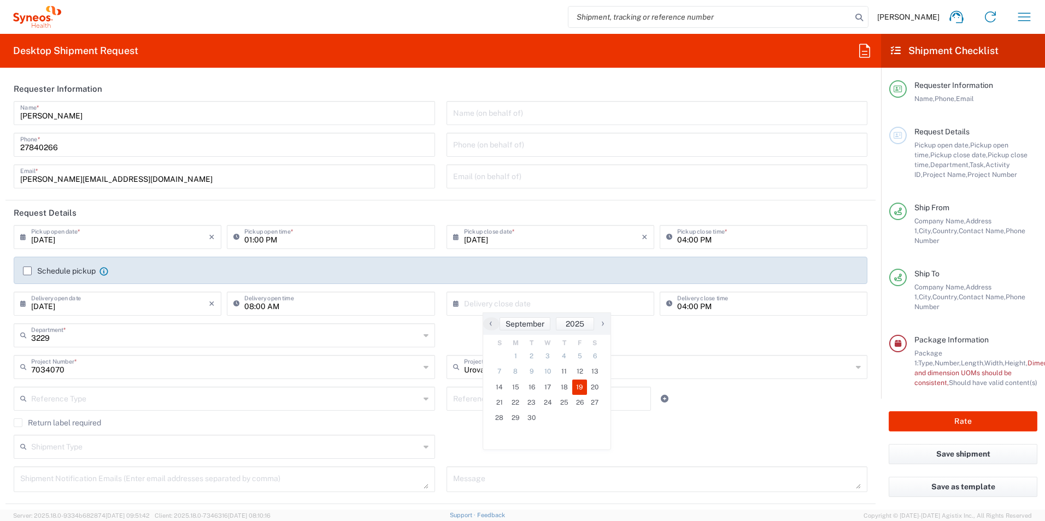
type input "[DATE]"
click at [567, 347] on div "3229 Department * 3229 3000 3100 3109 3110 3111 3112 3125 3130 3135 3136 3150 3…" at bounding box center [440, 339] width 865 height 32
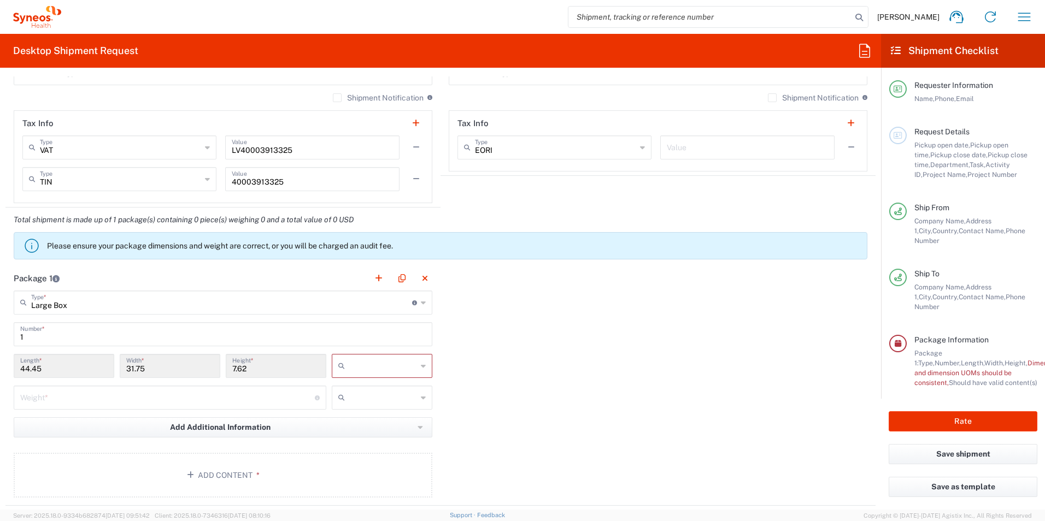
scroll to position [820, 0]
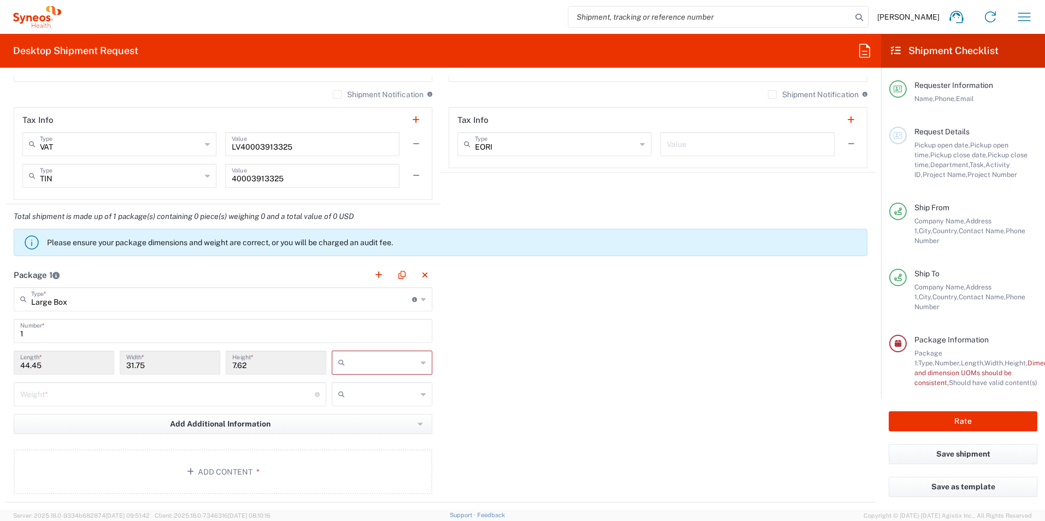
click at [178, 334] on input "1" at bounding box center [222, 330] width 405 height 19
click at [424, 363] on div at bounding box center [382, 363] width 101 height 24
click at [361, 389] on span "cm" at bounding box center [377, 386] width 97 height 17
click at [255, 365] on input "7.62" at bounding box center [275, 361] width 87 height 19
type input "cm"
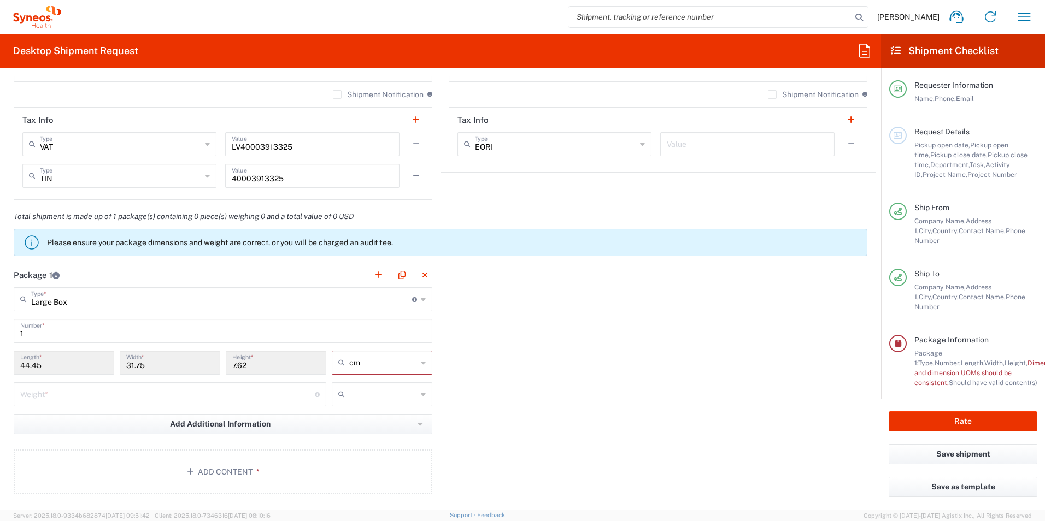
click at [389, 360] on input "cm" at bounding box center [383, 362] width 68 height 17
click at [367, 391] on span "cm" at bounding box center [377, 386] width 97 height 17
click at [22, 359] on input "44.45" at bounding box center [63, 361] width 87 height 19
click at [59, 360] on input "44.45" at bounding box center [63, 361] width 87 height 19
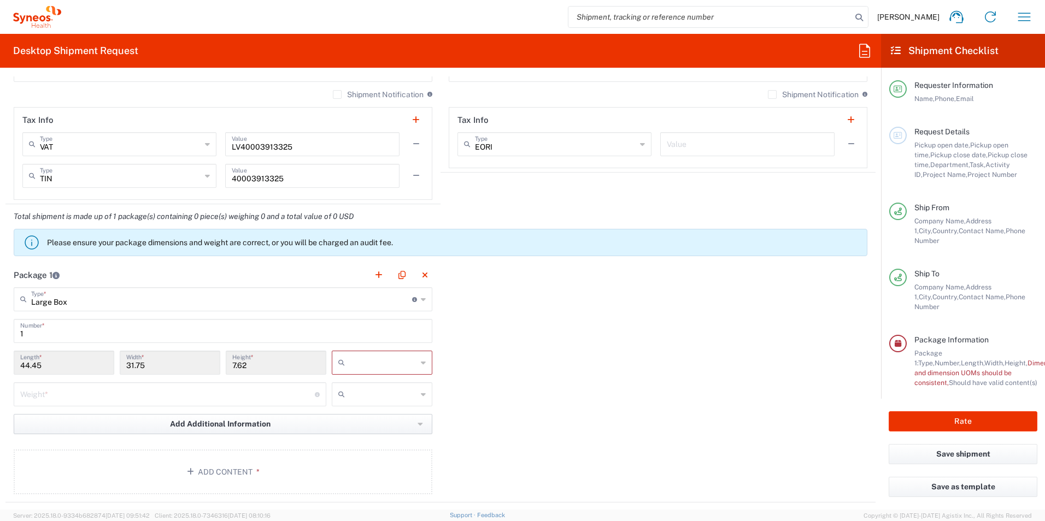
click at [174, 422] on span "Add Additional Information" at bounding box center [220, 424] width 101 height 10
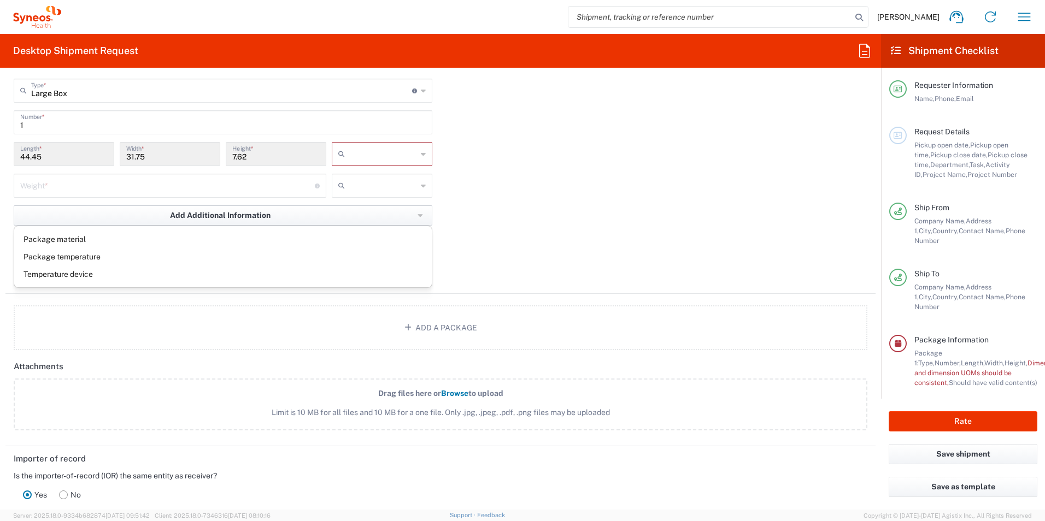
scroll to position [1038, 0]
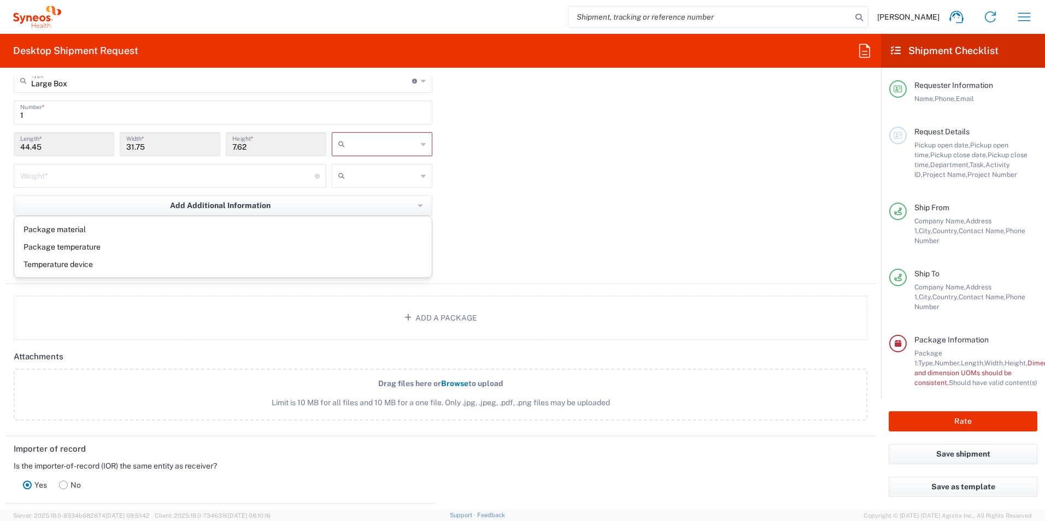
drag, startPoint x: 522, startPoint y: 225, endPoint x: 489, endPoint y: 205, distance: 39.0
click at [521, 225] on div "Package 1 Large Box Type * Material used to package goods Envelope Large Box Me…" at bounding box center [440, 164] width 870 height 240
click at [426, 320] on button "Add a Package" at bounding box center [441, 318] width 854 height 45
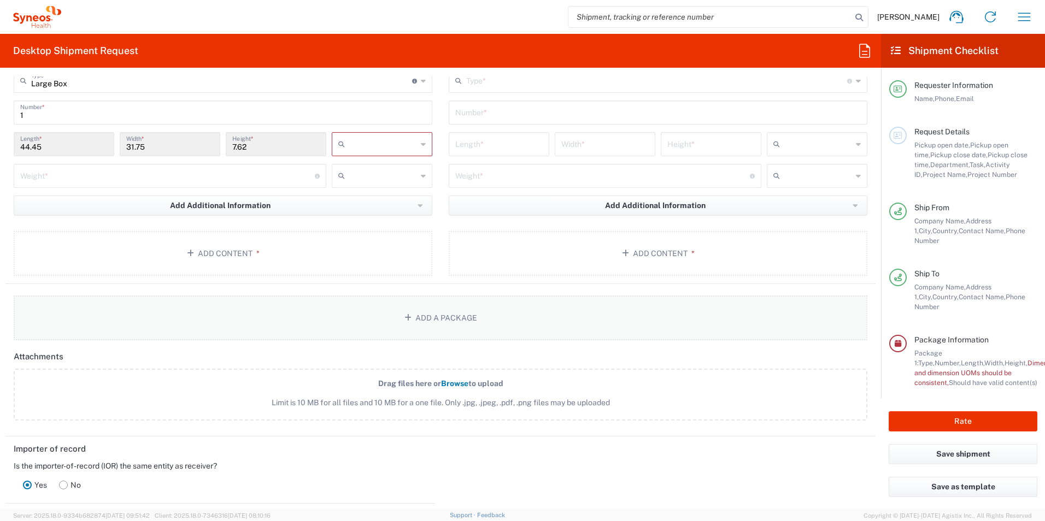
scroll to position [874, 0]
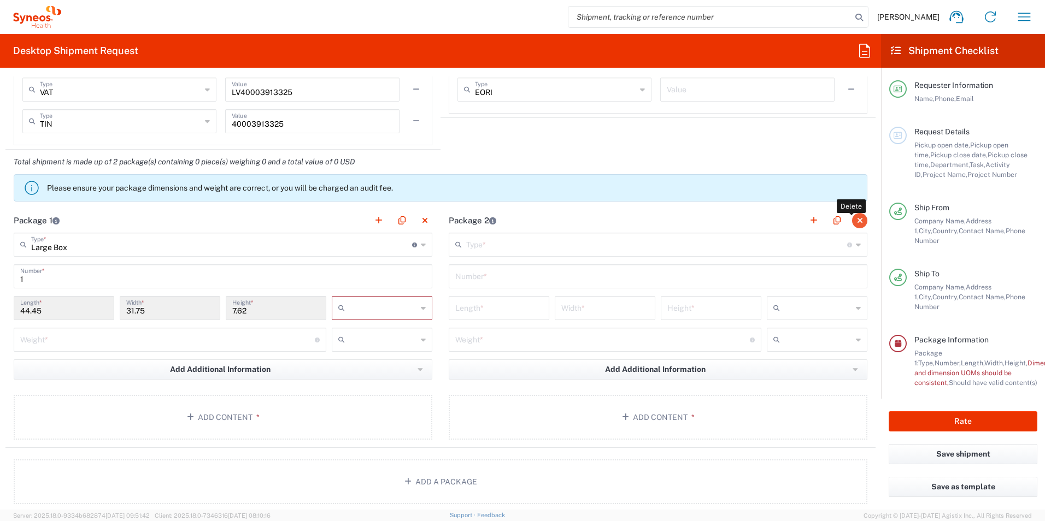
click at [852, 221] on button "button" at bounding box center [859, 220] width 15 height 15
click at [120, 344] on input "number" at bounding box center [167, 338] width 295 height 19
type input "30.5"
click at [413, 341] on div at bounding box center [382, 340] width 101 height 24
click at [421, 341] on icon at bounding box center [423, 339] width 5 height 17
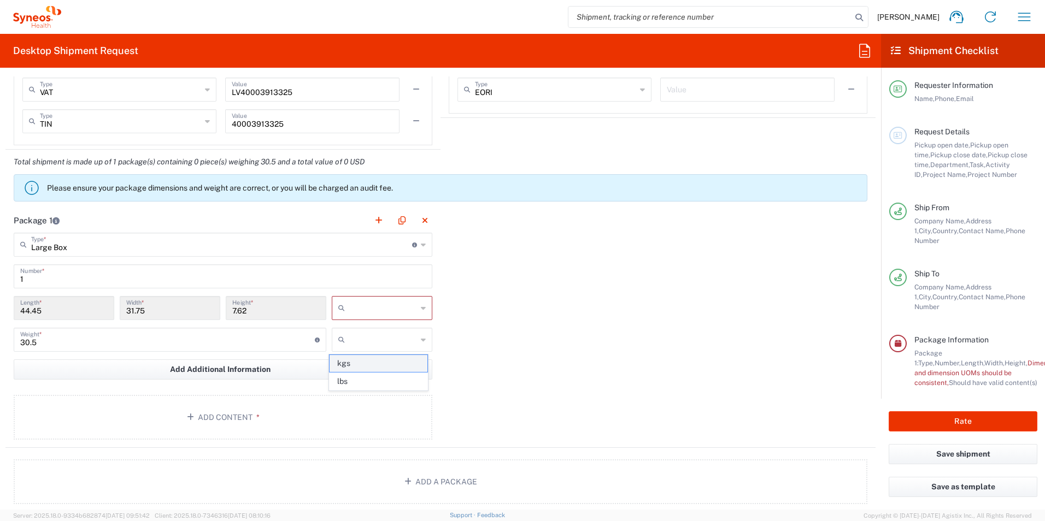
click at [347, 368] on span "kgs" at bounding box center [377, 363] width 97 height 17
type input "kgs"
click at [80, 313] on input "44.45" at bounding box center [63, 307] width 87 height 19
click at [43, 310] on input "44.45" at bounding box center [63, 307] width 87 height 19
click at [249, 311] on input "7.62" at bounding box center [275, 307] width 87 height 19
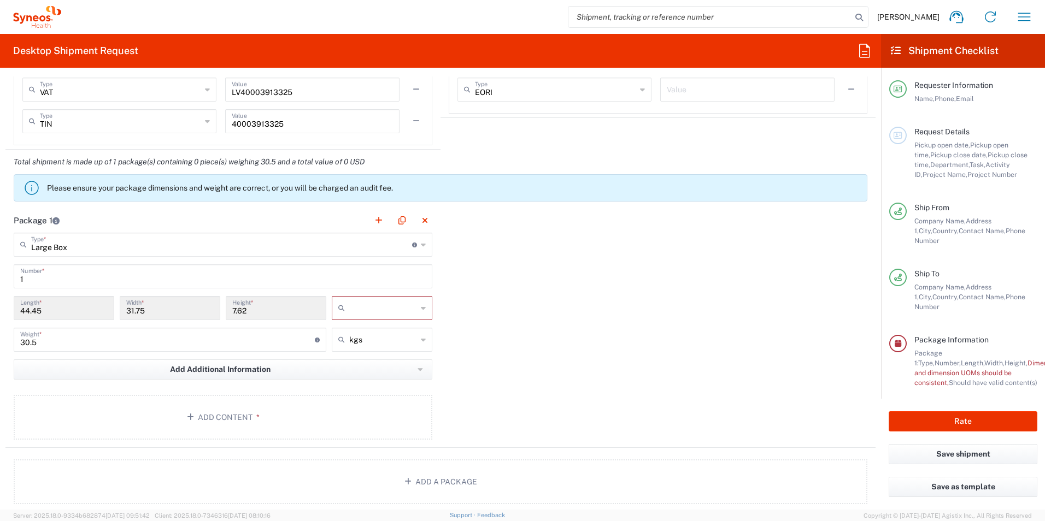
click at [249, 311] on input "7.62" at bounding box center [275, 307] width 87 height 19
click at [351, 328] on span "cm" at bounding box center [377, 331] width 97 height 17
type input "cm"
click at [286, 303] on input "7.62" at bounding box center [275, 307] width 87 height 19
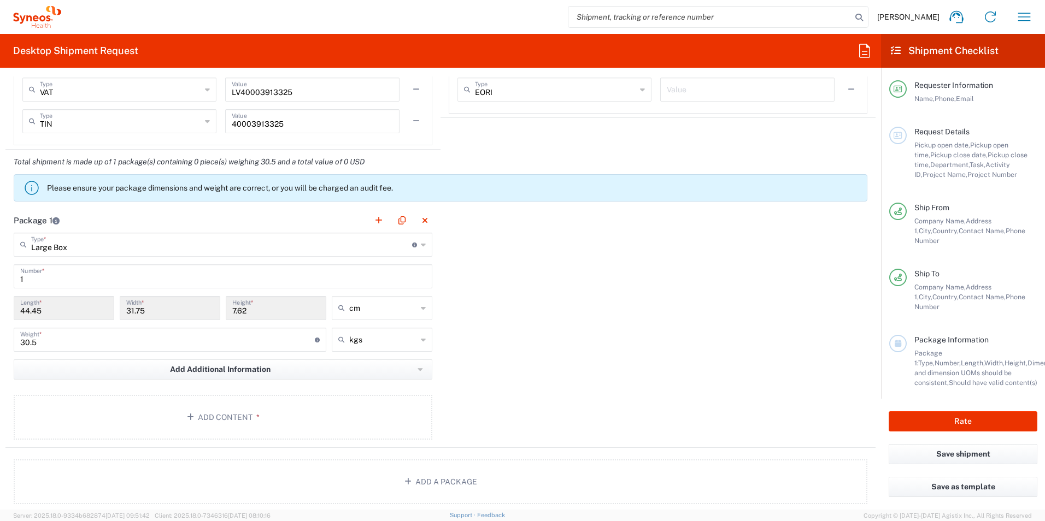
click at [265, 308] on input "7.62" at bounding box center [275, 307] width 87 height 19
click at [239, 316] on input "7.62" at bounding box center [275, 307] width 87 height 19
click at [237, 313] on input "7.62" at bounding box center [275, 307] width 87 height 19
click at [244, 310] on input "7.62" at bounding box center [275, 307] width 87 height 19
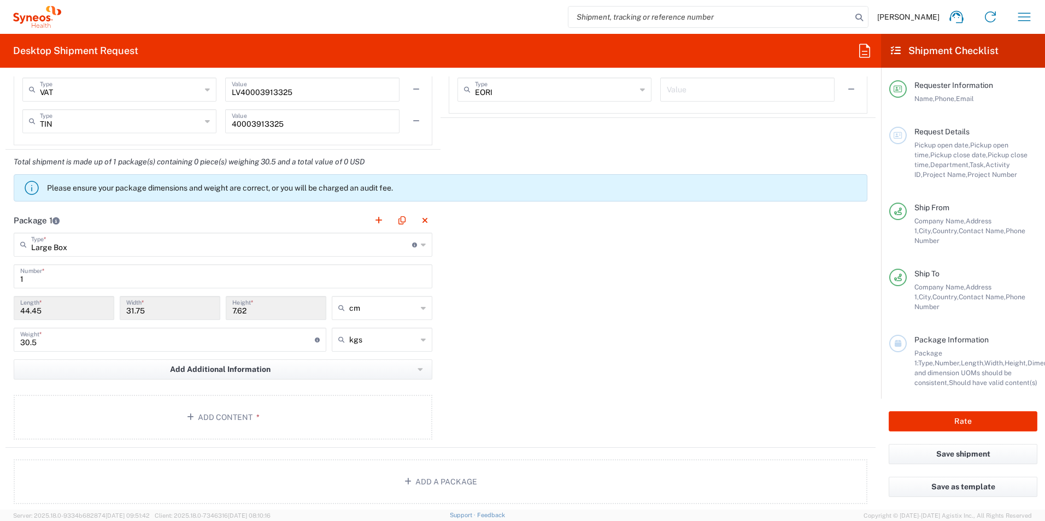
drag, startPoint x: 245, startPoint y: 310, endPoint x: 202, endPoint y: 313, distance: 43.8
click at [242, 312] on input "7.62" at bounding box center [275, 307] width 87 height 19
click at [273, 313] on input "7.62" at bounding box center [275, 307] width 87 height 19
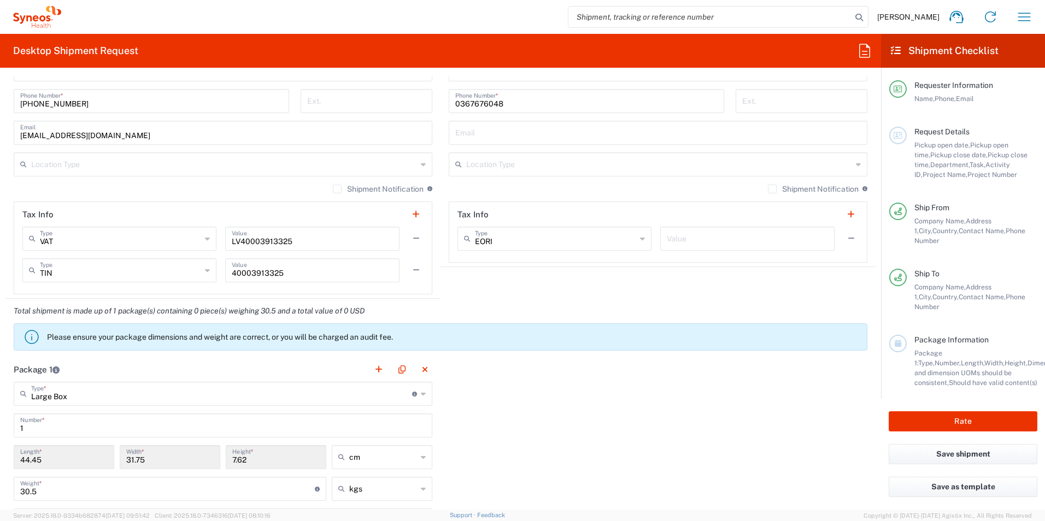
scroll to position [670, 0]
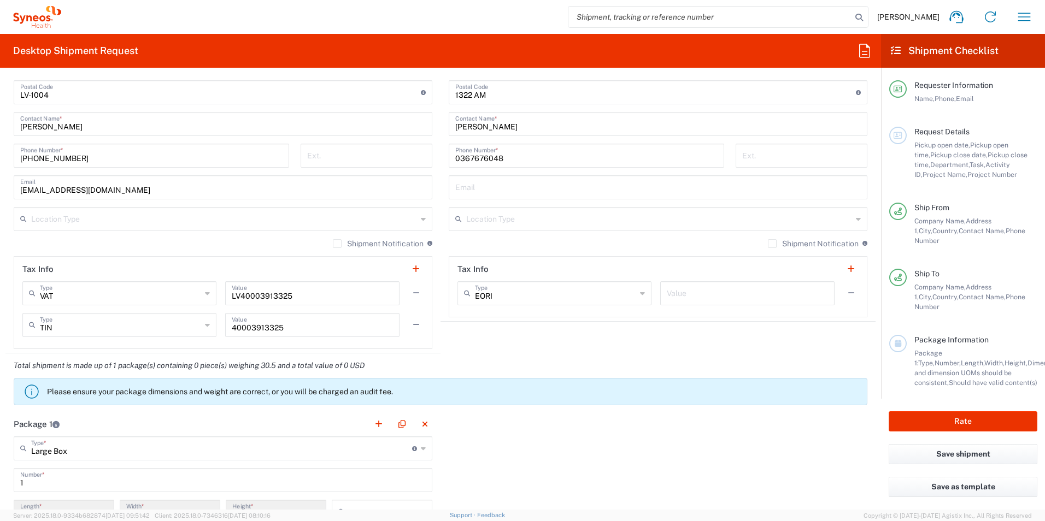
click at [707, 302] on input "text" at bounding box center [747, 292] width 161 height 19
click at [674, 292] on input "100" at bounding box center [747, 292] width 161 height 19
type input "100"
drag, startPoint x: 731, startPoint y: 326, endPoint x: 572, endPoint y: 318, distance: 159.2
click at [731, 327] on agx-shipment-stop-widget "Ship To Location [PERSON_NAME] LLC-[GEOGRAPHIC_DATA] [GEOGRAPHIC_DATA] [GEOGRAP…" at bounding box center [657, 94] width 435 height 520
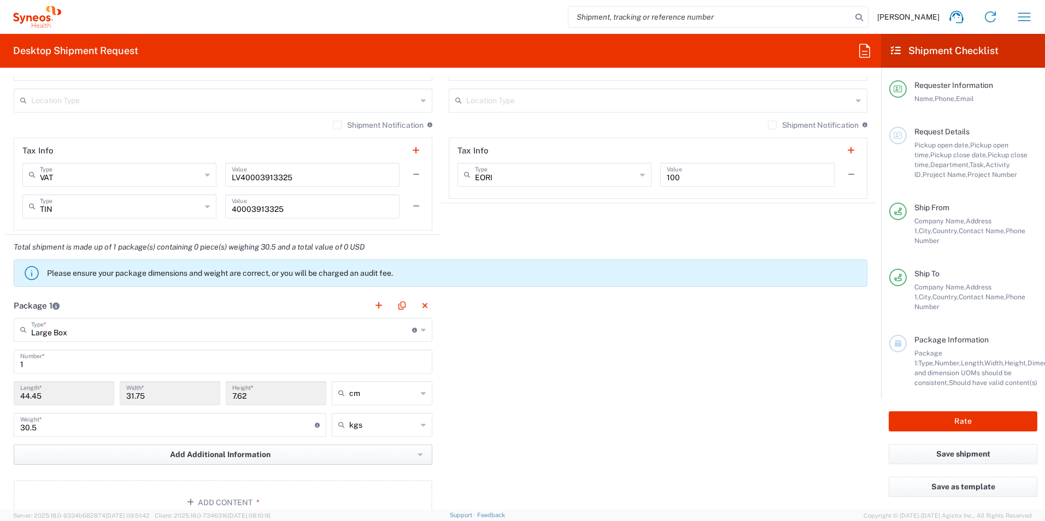
scroll to position [889, 0]
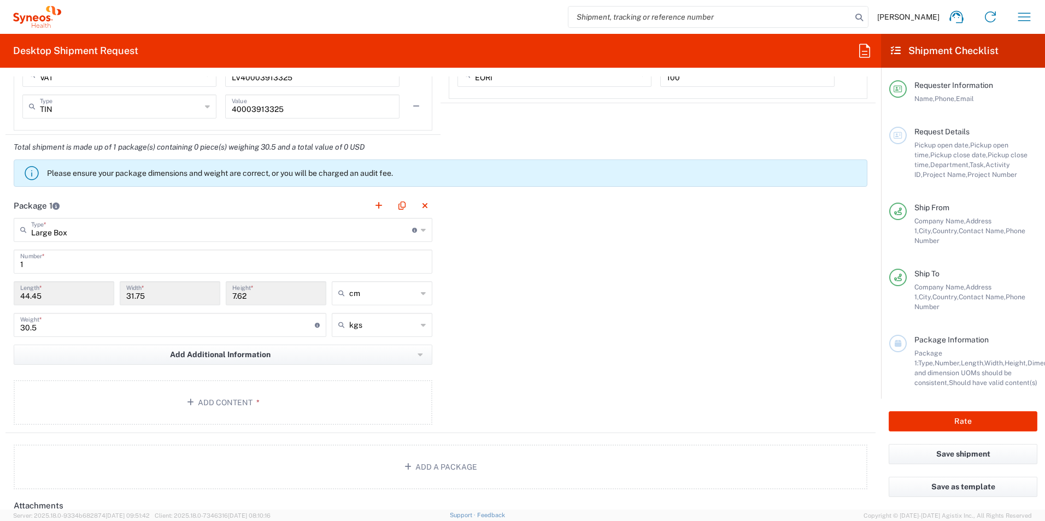
click at [69, 291] on input "44.45" at bounding box center [63, 292] width 87 height 19
click at [60, 293] on input "44.45" at bounding box center [63, 292] width 87 height 19
click at [40, 302] on div "44.45 Length *" at bounding box center [64, 293] width 101 height 24
click at [34, 298] on input "44.45" at bounding box center [63, 292] width 87 height 19
click at [22, 287] on input "44.45" at bounding box center [63, 292] width 87 height 19
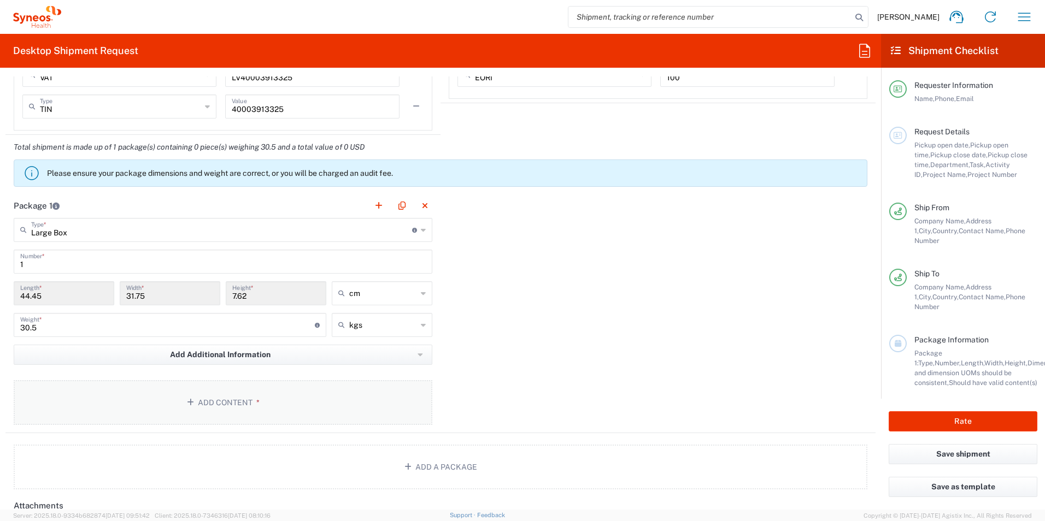
click at [209, 404] on button "Add Content *" at bounding box center [223, 402] width 419 height 45
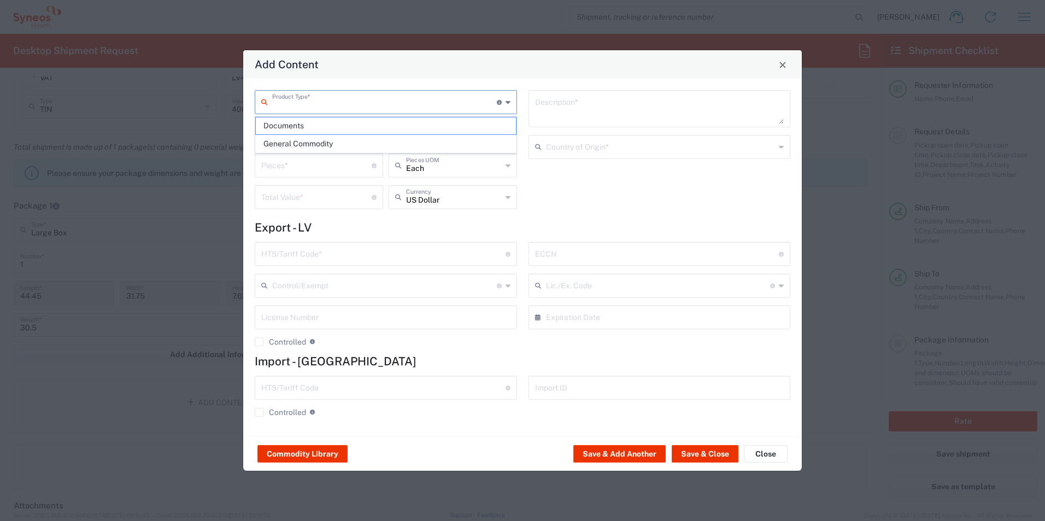
click at [342, 96] on input "text" at bounding box center [384, 101] width 225 height 19
click at [317, 146] on span "General Commodity" at bounding box center [386, 144] width 260 height 17
type input "General Commodity"
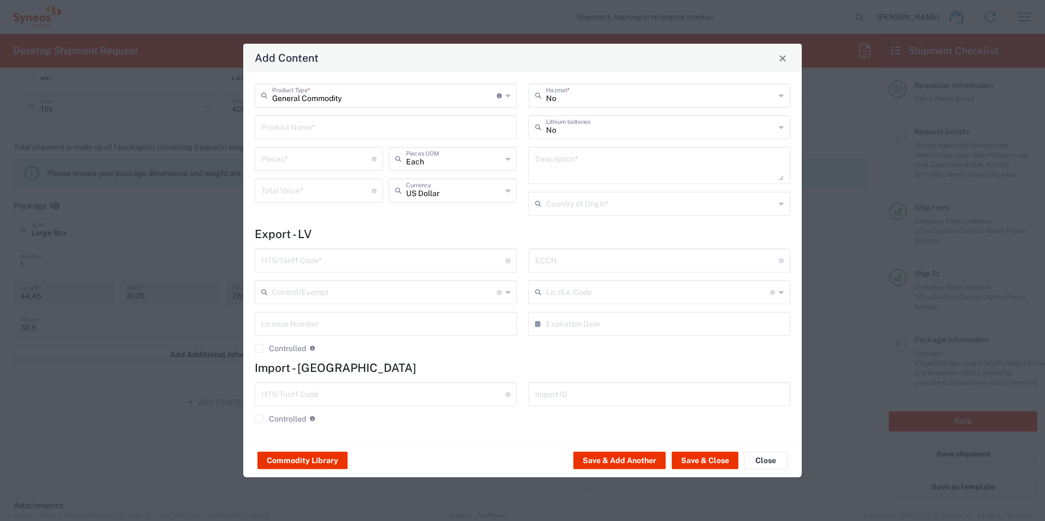
click at [493, 128] on input "text" at bounding box center [385, 126] width 249 height 19
drag, startPoint x: 298, startPoint y: 132, endPoint x: 229, endPoint y: 134, distance: 69.4
click at [229, 134] on div "Add Content General Commodity Product Type * Document: Paper document generated…" at bounding box center [522, 260] width 1045 height 521
type input "Freezer"
drag, startPoint x: 313, startPoint y: 156, endPoint x: 319, endPoint y: 159, distance: 6.6
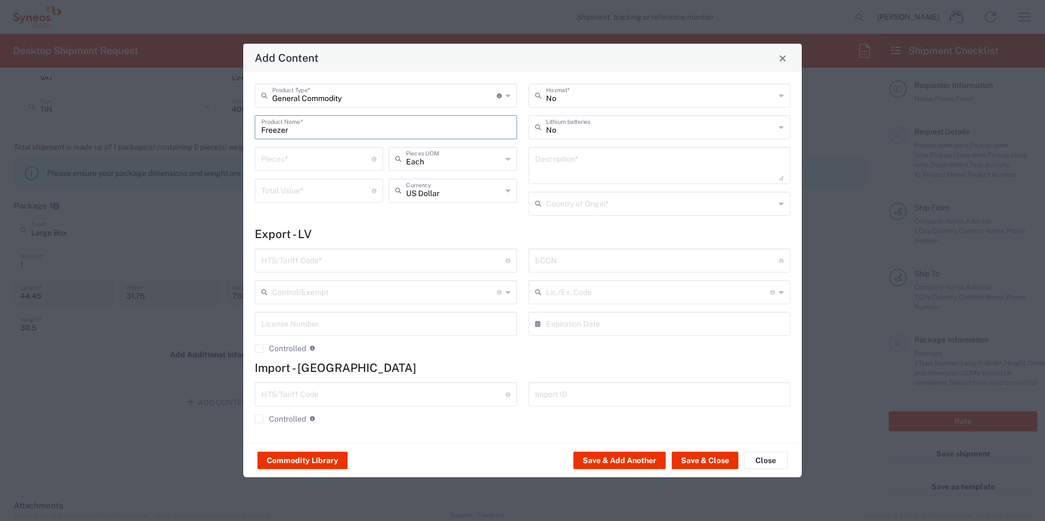
click at [319, 159] on input "number" at bounding box center [316, 158] width 110 height 19
click at [319, 159] on input "100" at bounding box center [316, 158] width 110 height 19
type input "1"
click at [284, 190] on input "number" at bounding box center [316, 189] width 110 height 19
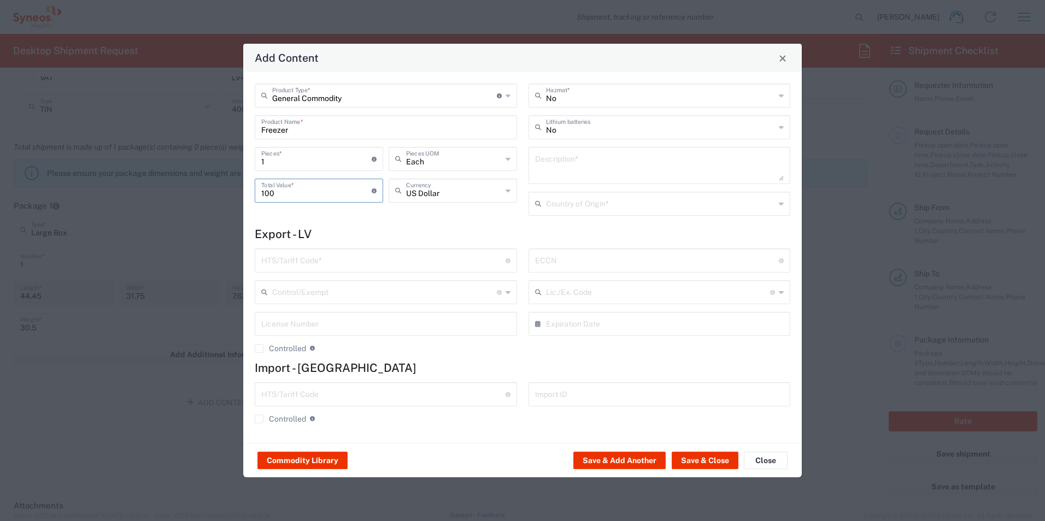
type input "100"
click at [405, 224] on div "General Commodity Product Type * Document: Paper document generated internally …" at bounding box center [522, 257] width 558 height 371
click at [632, 200] on input "text" at bounding box center [660, 202] width 229 height 19
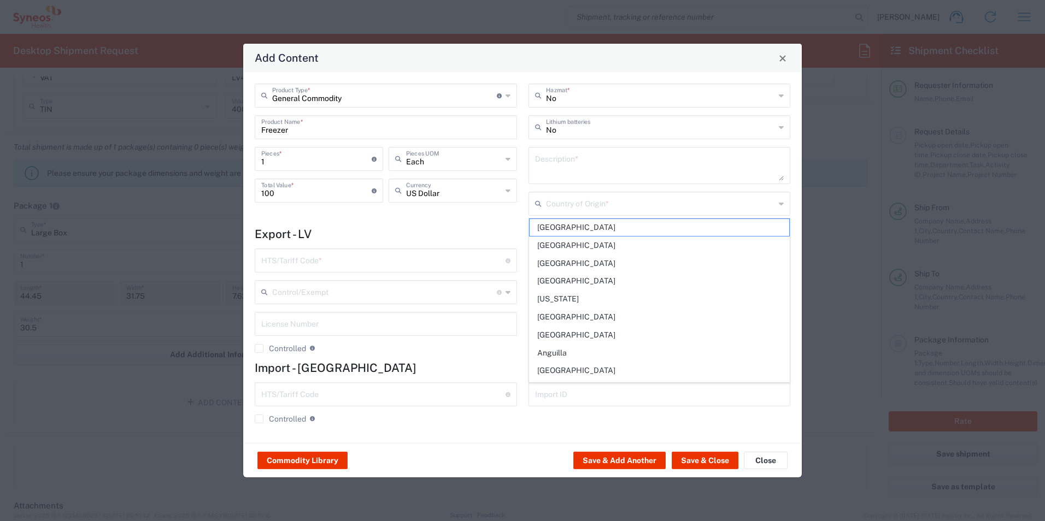
click at [412, 242] on form "Export - LV HTS/Tariff Code * 10-digit U.S. import and export statistical class…" at bounding box center [522, 329] width 535 height 204
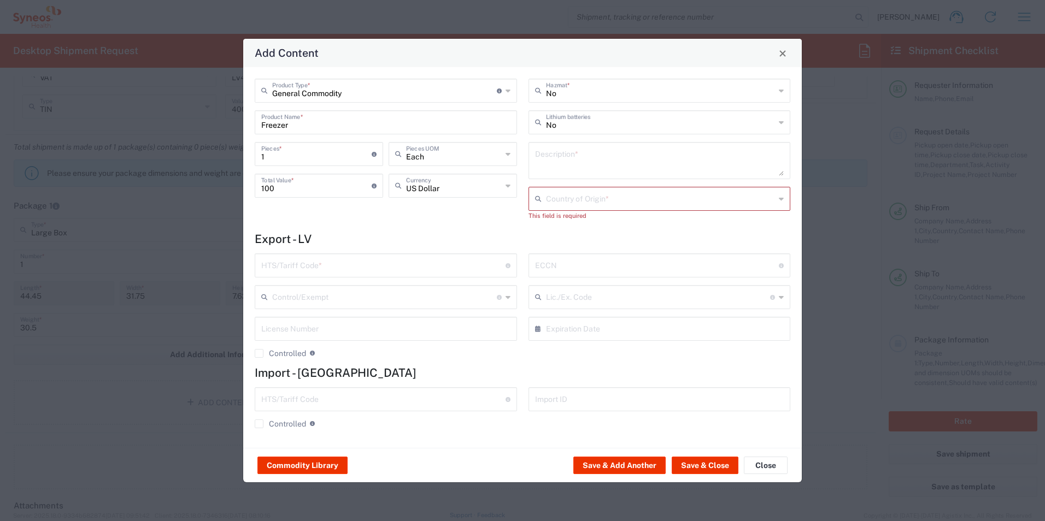
click at [687, 201] on input "text" at bounding box center [660, 198] width 229 height 19
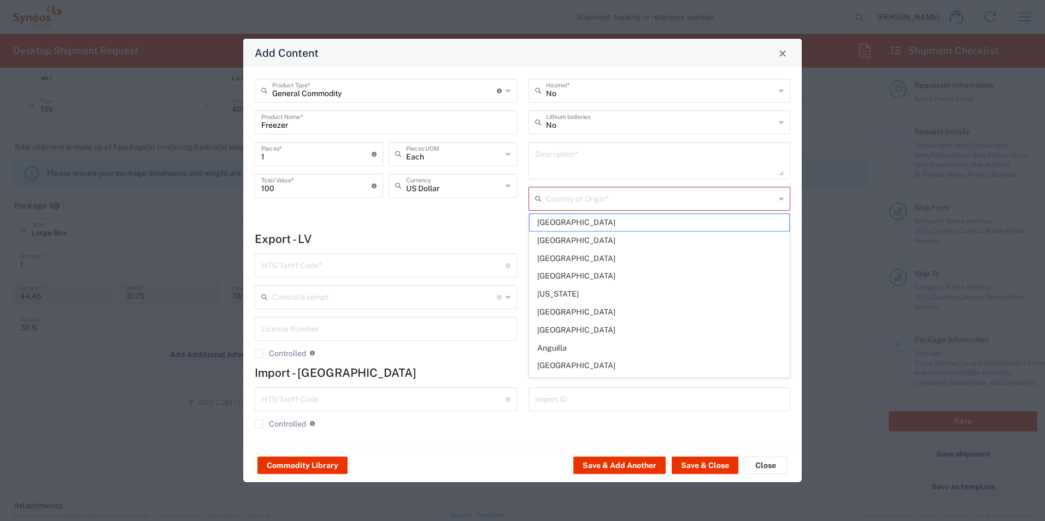
click at [609, 195] on input "text" at bounding box center [660, 198] width 229 height 19
click at [610, 148] on textarea at bounding box center [659, 160] width 249 height 31
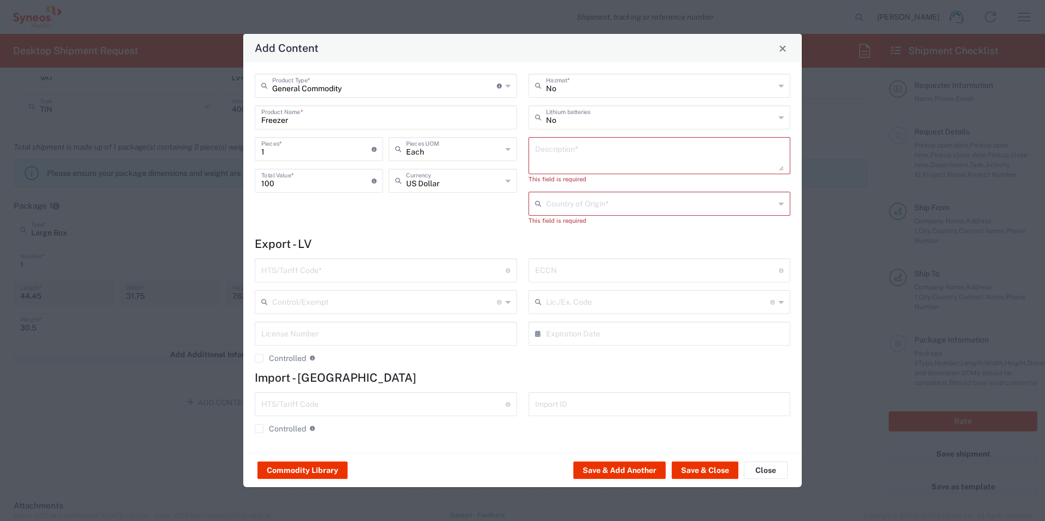
click at [480, 237] on div "General Commodity Product Type * Document: Paper document generated internally …" at bounding box center [522, 257] width 558 height 391
click at [579, 165] on textarea at bounding box center [659, 155] width 249 height 31
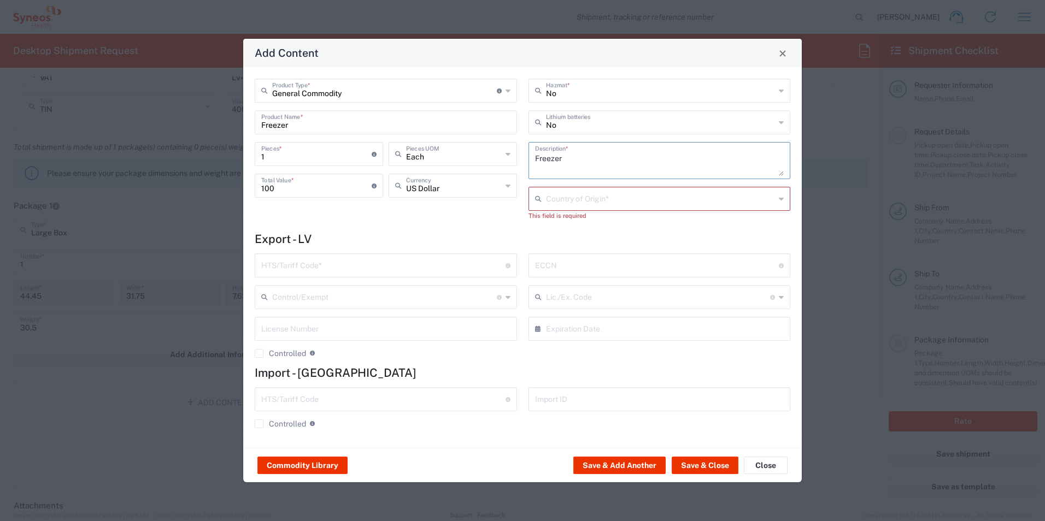
type textarea "Freezer"
click at [562, 208] on div "Country of Origin *" at bounding box center [659, 199] width 262 height 24
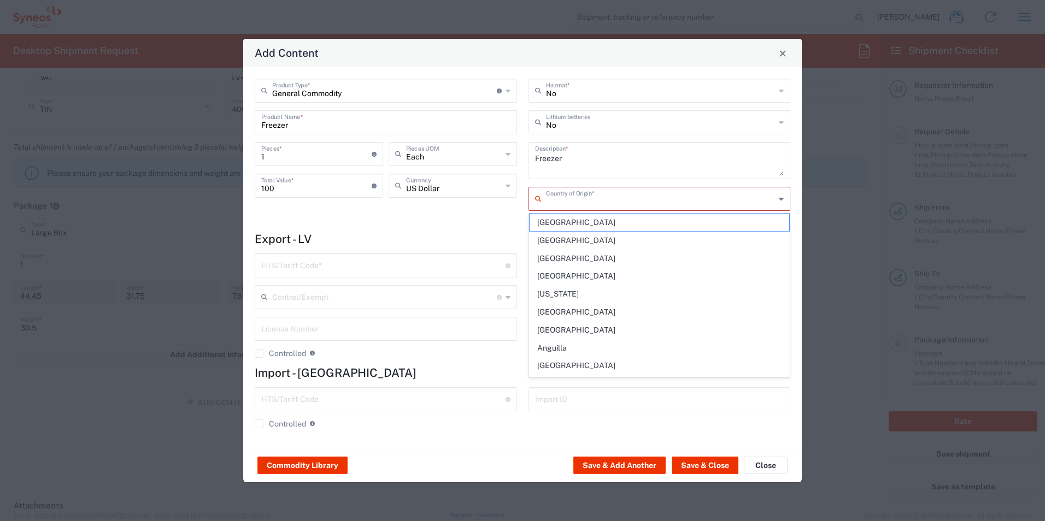
click at [571, 198] on input "text" at bounding box center [660, 198] width 229 height 19
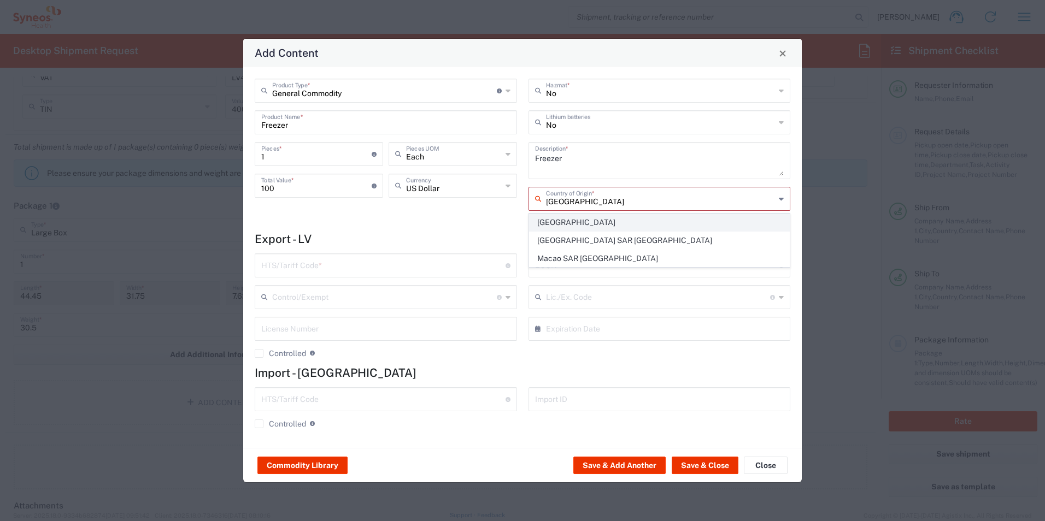
click at [547, 226] on span "[GEOGRAPHIC_DATA]" at bounding box center [659, 222] width 260 height 17
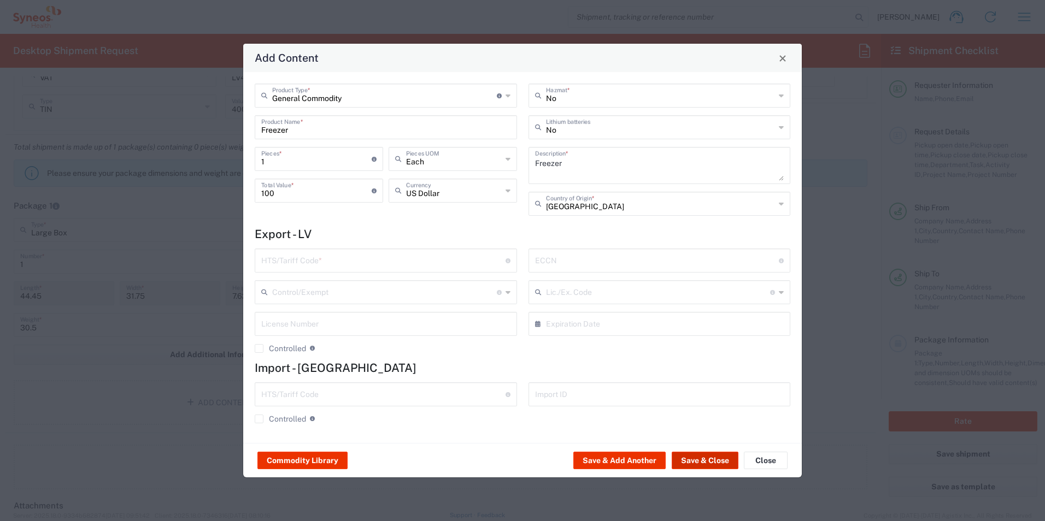
click at [725, 457] on button "Save & Close" at bounding box center [705, 460] width 67 height 17
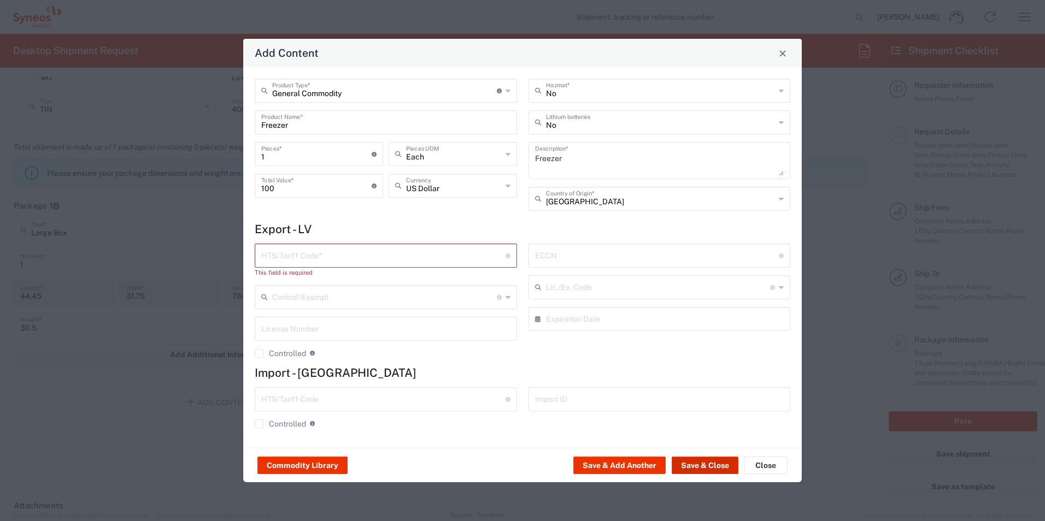
click at [725, 457] on button "Save & Close" at bounding box center [705, 465] width 67 height 17
click at [387, 264] on input "text" at bounding box center [383, 254] width 244 height 19
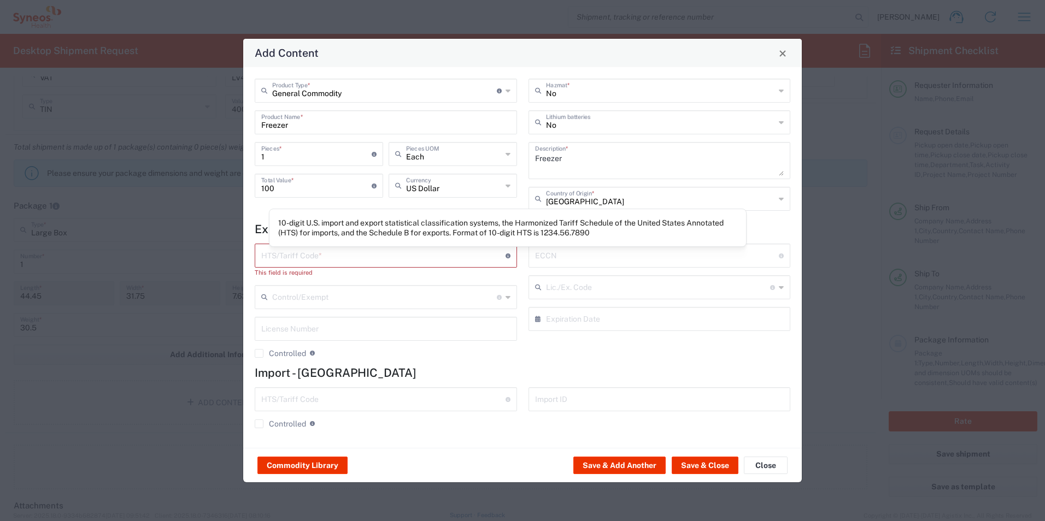
click at [509, 256] on icon at bounding box center [507, 256] width 5 height 5
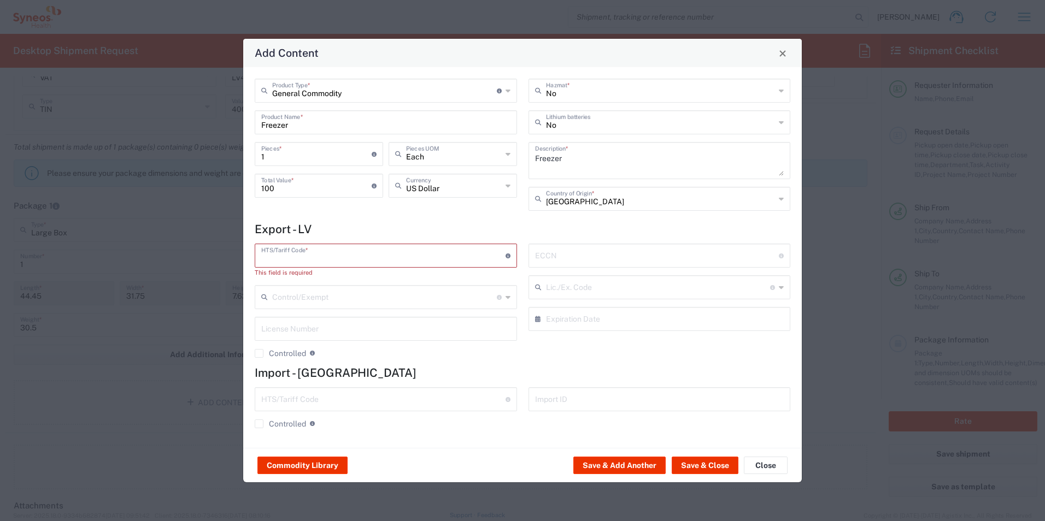
click at [509, 256] on icon at bounding box center [507, 256] width 5 height 5
click at [507, 255] on icon at bounding box center [507, 256] width 5 height 5
click at [396, 245] on form "Export - LV HTS/Tariff Code * 10-digit U.S. import and export statistical class…" at bounding box center [522, 329] width 535 height 214
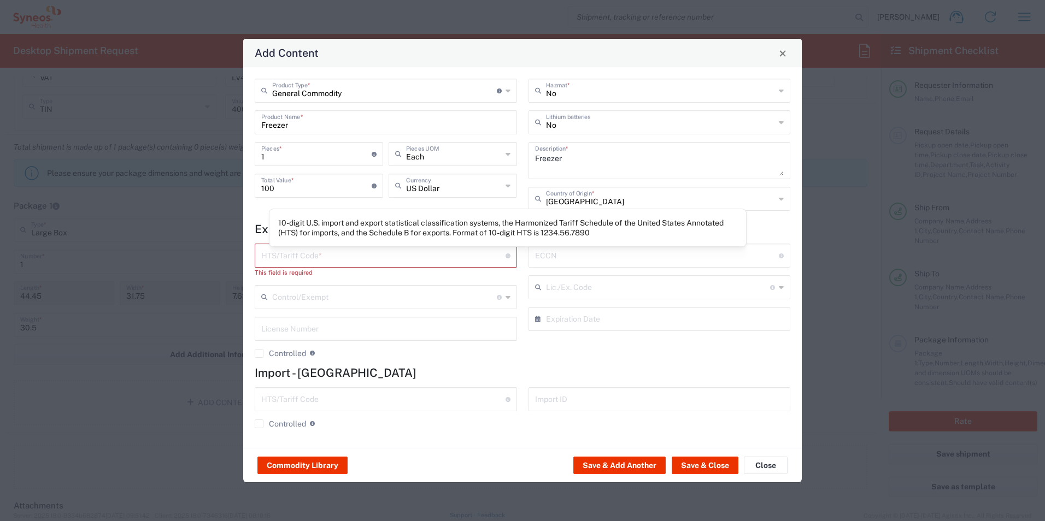
click at [578, 189] on input "[GEOGRAPHIC_DATA]" at bounding box center [660, 198] width 229 height 19
click at [598, 196] on input "[GEOGRAPHIC_DATA]" at bounding box center [660, 198] width 229 height 19
type input "[GEOGRAPHIC_DATA]"
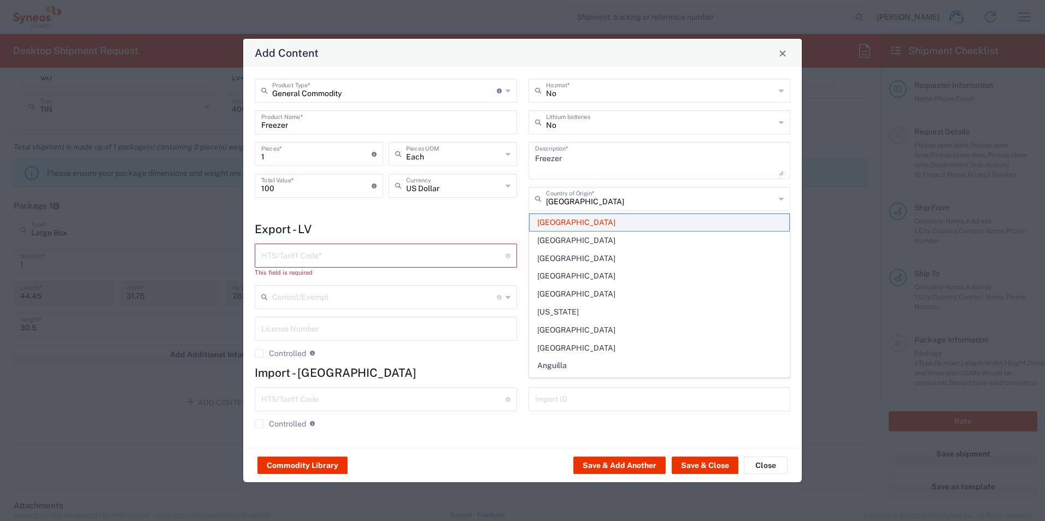
click at [645, 219] on span "[GEOGRAPHIC_DATA]" at bounding box center [659, 222] width 260 height 17
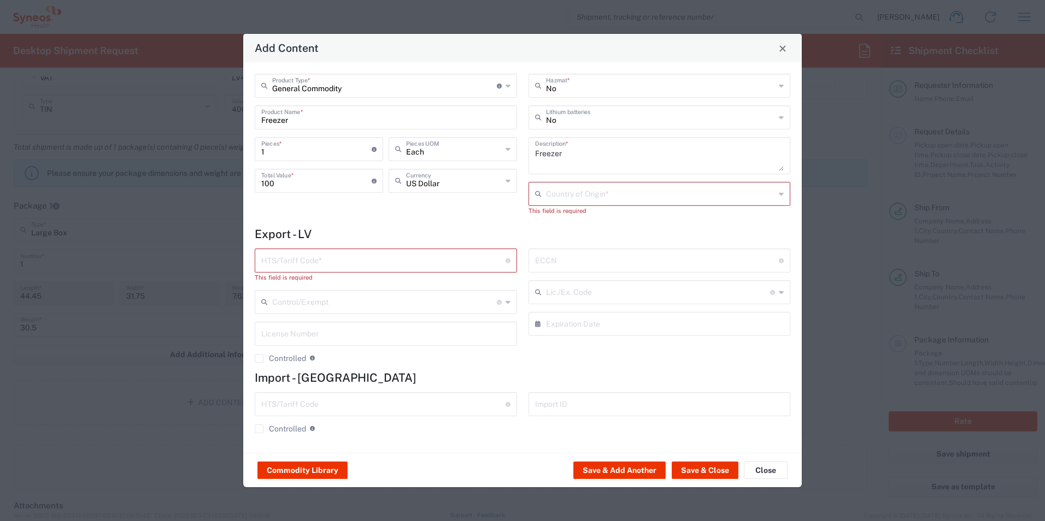
click at [601, 193] on input "text" at bounding box center [660, 193] width 229 height 19
type input "[GEOGRAPHIC_DATA]"
click at [556, 213] on span "[GEOGRAPHIC_DATA]" at bounding box center [659, 217] width 260 height 17
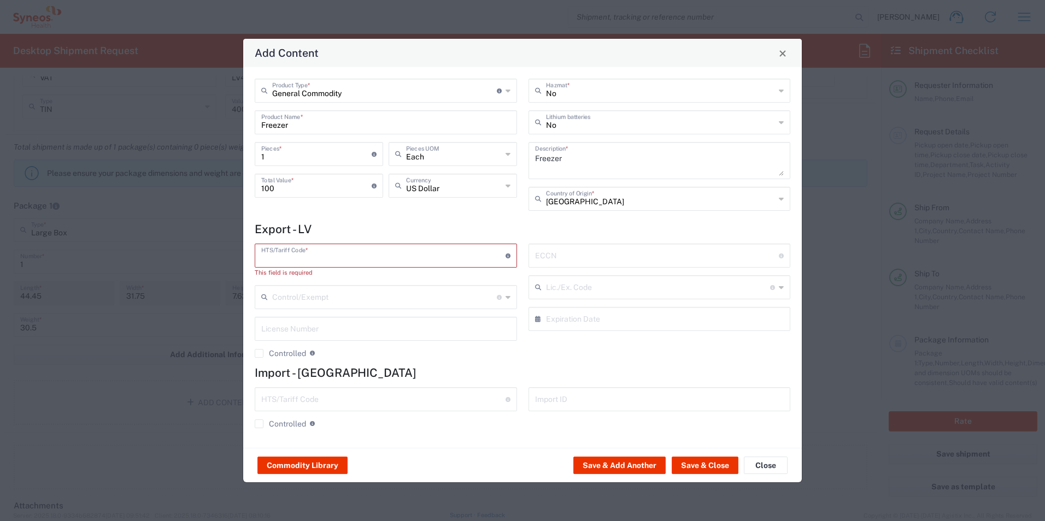
click at [378, 248] on input "text" at bounding box center [383, 254] width 244 height 19
click at [705, 466] on button "Save & Close" at bounding box center [705, 465] width 67 height 17
click at [767, 466] on button "Close" at bounding box center [766, 465] width 44 height 17
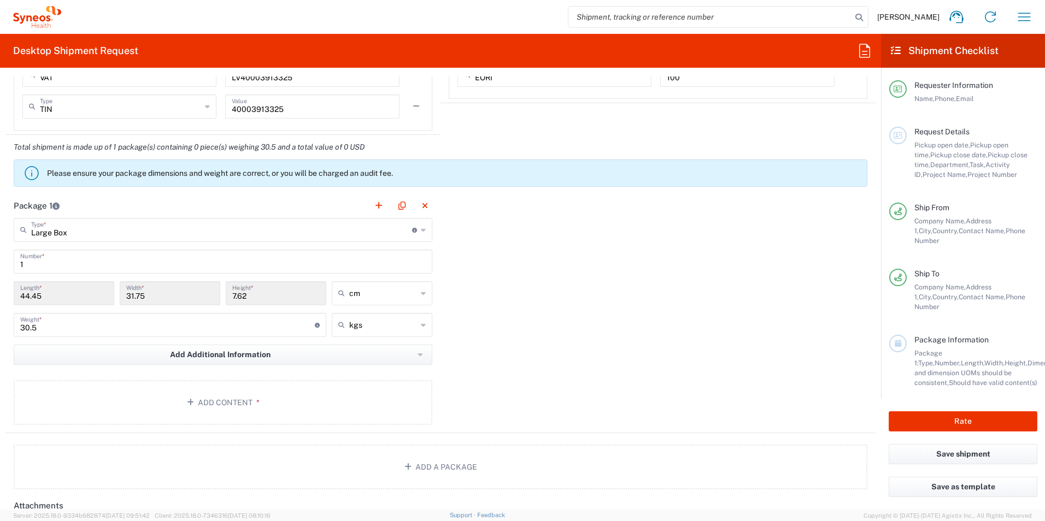
drag, startPoint x: 65, startPoint y: 290, endPoint x: 679, endPoint y: 359, distance: 617.5
click at [66, 292] on input "44.45" at bounding box center [63, 292] width 87 height 19
click at [65, 300] on input "44.45" at bounding box center [63, 292] width 87 height 19
click at [34, 296] on input "44.45" at bounding box center [63, 292] width 87 height 19
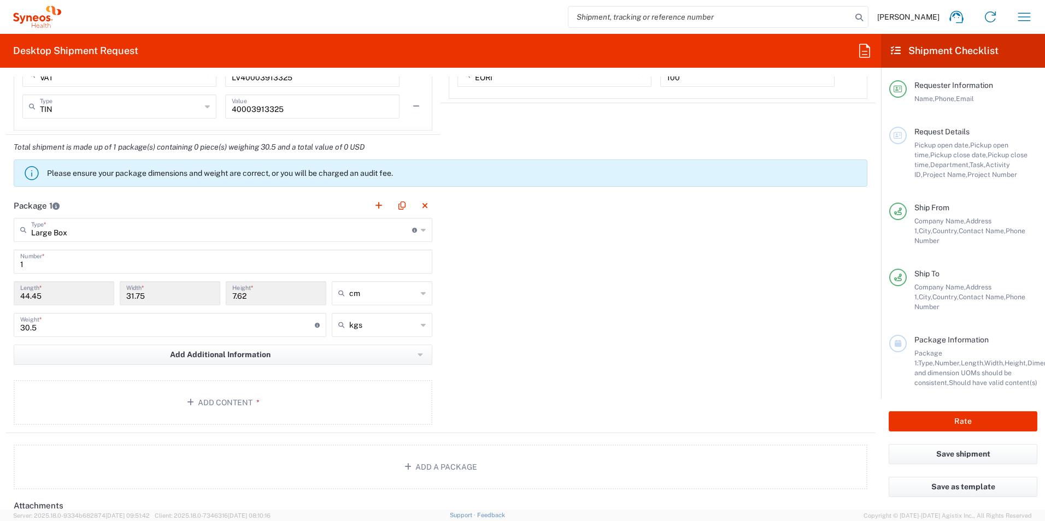
click at [34, 296] on input "44.45" at bounding box center [63, 292] width 87 height 19
click at [70, 296] on input "44.45" at bounding box center [63, 292] width 87 height 19
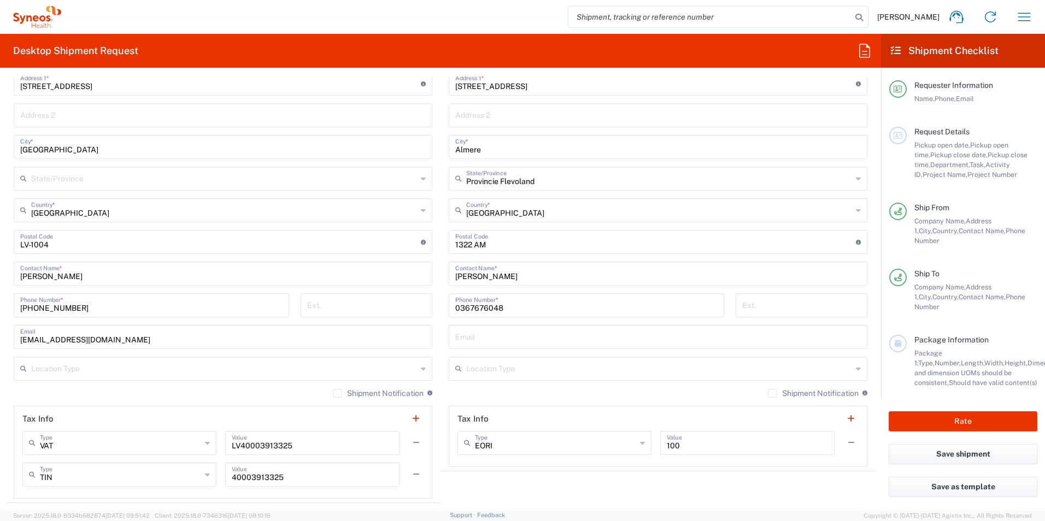
scroll to position [601, 0]
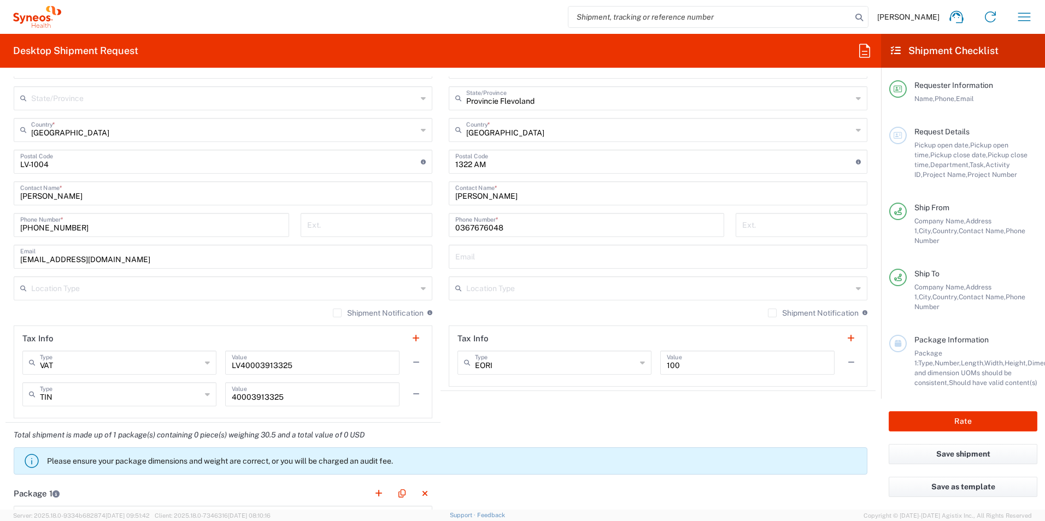
click at [508, 366] on input "EORI" at bounding box center [555, 361] width 161 height 19
click at [560, 327] on header "Tax Info" at bounding box center [657, 338] width 417 height 25
type input "EORI"
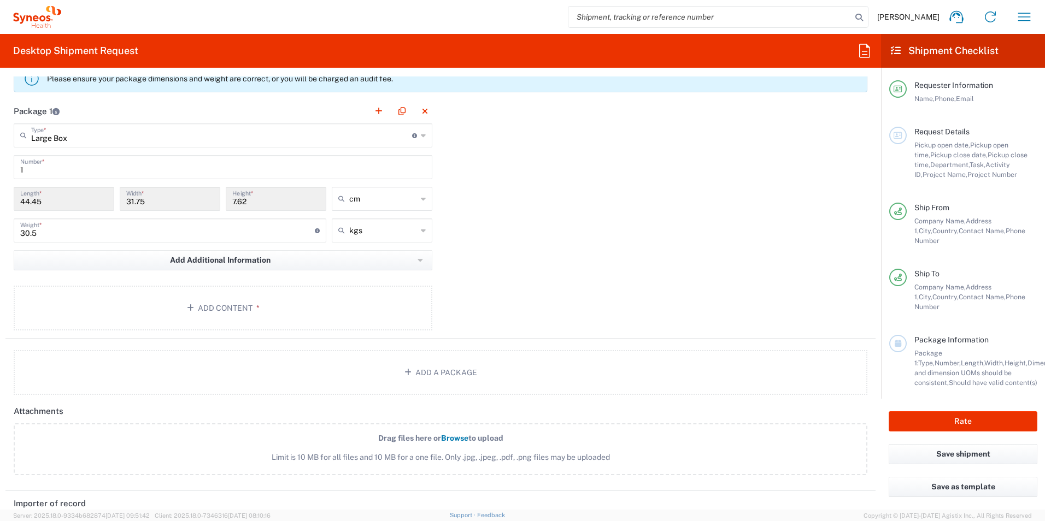
scroll to position [929, 0]
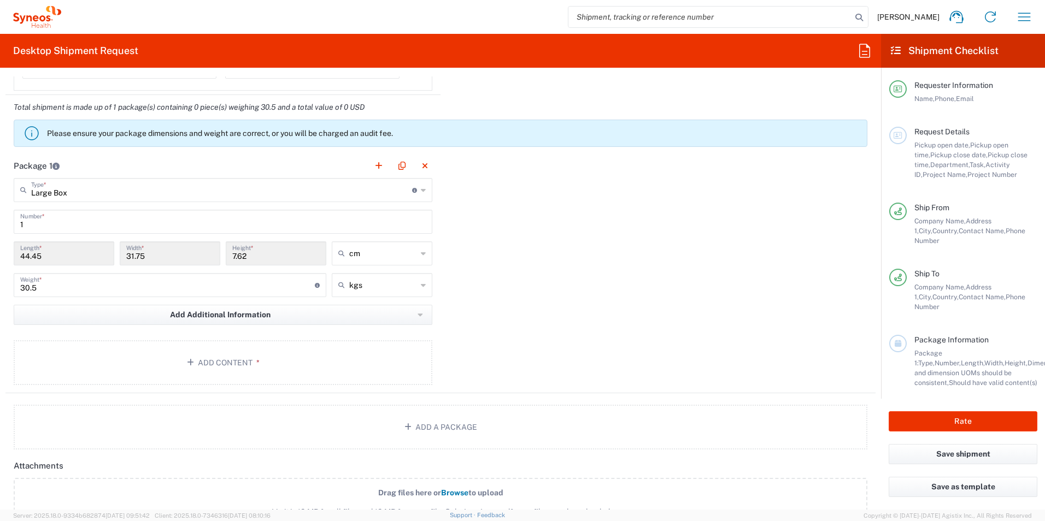
click at [483, 220] on div "Package 1 Large Box Type * Material used to package goods Envelope Large Box Me…" at bounding box center [440, 274] width 870 height 240
click at [4, 245] on form "Requester Information [PERSON_NAME] Name * [PHONE_NUMBER] Phone * [PERSON_NAME]…" at bounding box center [440, 292] width 881 height 433
click at [16, 246] on div "44.45 Length *" at bounding box center [64, 254] width 101 height 24
click at [23, 250] on input "44.45" at bounding box center [63, 252] width 87 height 19
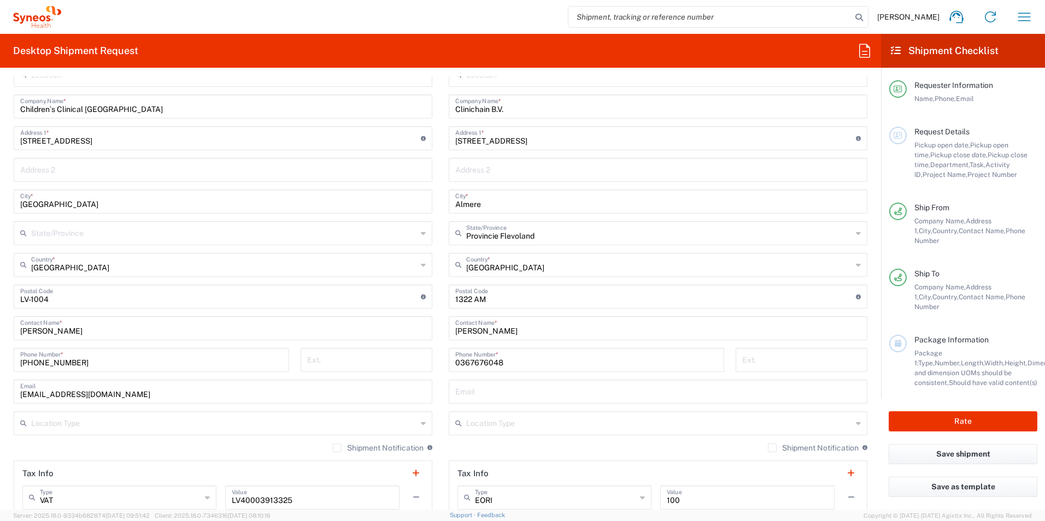
scroll to position [328, 0]
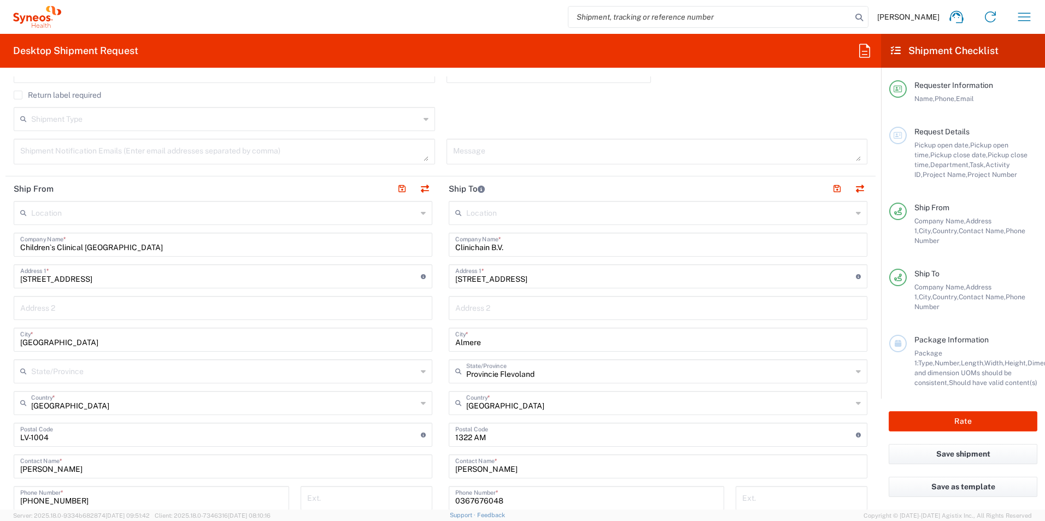
click at [172, 254] on div "Children`s Clinical Univeristy Hospital Company Name *" at bounding box center [223, 245] width 419 height 24
click at [49, 240] on input "Children`s Clinical [GEOGRAPHIC_DATA]" at bounding box center [222, 243] width 405 height 19
click at [20, 250] on input "Children`s Clinical [GEOGRAPHIC_DATA]" at bounding box center [222, 243] width 405 height 19
drag, startPoint x: 55, startPoint y: 248, endPoint x: 16, endPoint y: 245, distance: 38.9
click at [155, 248] on div "Children`s Clinical Univeristy Hospital Company Name *" at bounding box center [223, 245] width 419 height 24
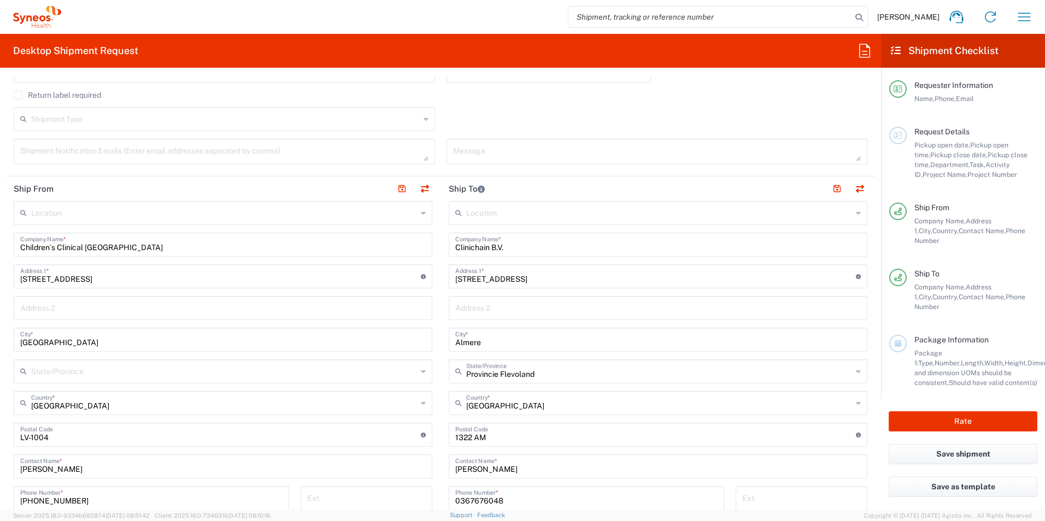
click at [162, 246] on input "Children`s Clinical [GEOGRAPHIC_DATA]" at bounding box center [222, 243] width 405 height 19
click at [14, 245] on div "Children`s Clinical Univeristy Hospital Company Name *" at bounding box center [223, 245] width 419 height 24
click at [70, 280] on input "[STREET_ADDRESS]" at bounding box center [220, 275] width 401 height 19
drag, startPoint x: 42, startPoint y: 283, endPoint x: 8, endPoint y: 283, distance: 33.3
click at [8, 283] on main "Location [PERSON_NAME] LLC-[GEOGRAPHIC_DATA] [GEOGRAPHIC_DATA] [GEOGRAPHIC_DATA…" at bounding box center [222, 446] width 435 height 491
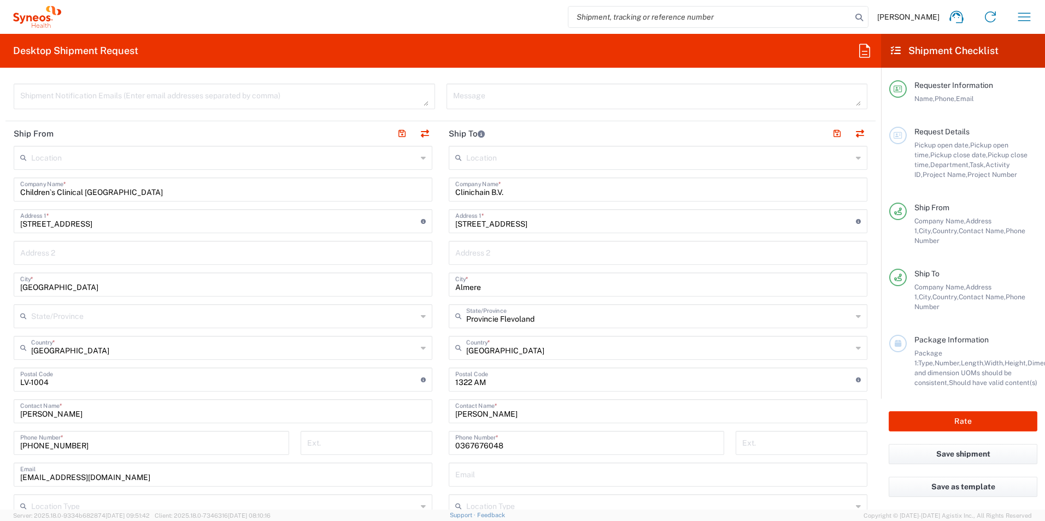
scroll to position [492, 0]
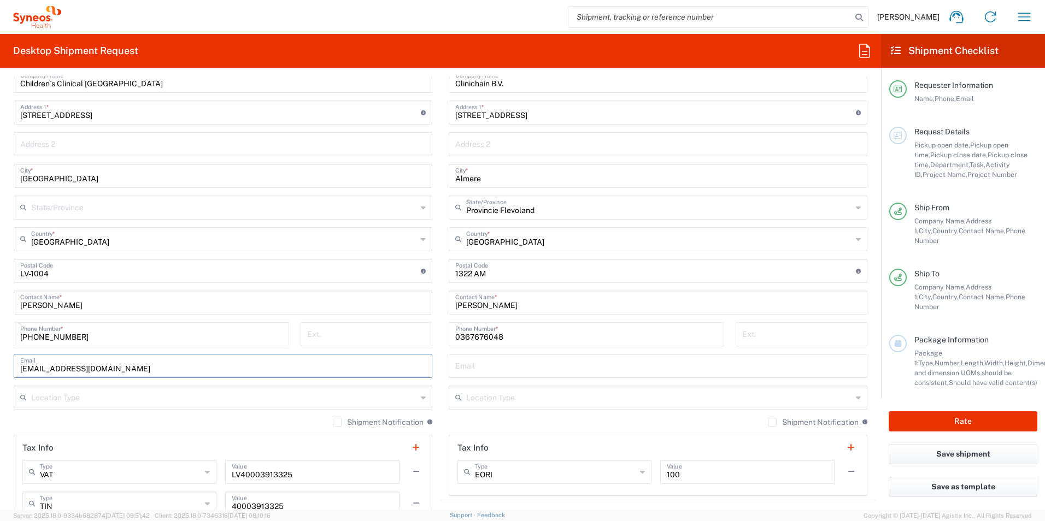
drag, startPoint x: 102, startPoint y: 367, endPoint x: -16, endPoint y: 365, distance: 117.5
click at [0, 365] on html "[PERSON_NAME] Home Shipment estimator Shipment tracking Desktop shipment reques…" at bounding box center [522, 260] width 1045 height 521
drag, startPoint x: 80, startPoint y: 334, endPoint x: 33, endPoint y: 332, distance: 46.5
click at [81, 334] on input "[PHONE_NUMBER]" at bounding box center [151, 333] width 262 height 19
drag, startPoint x: 33, startPoint y: 332, endPoint x: 38, endPoint y: 340, distance: 9.3
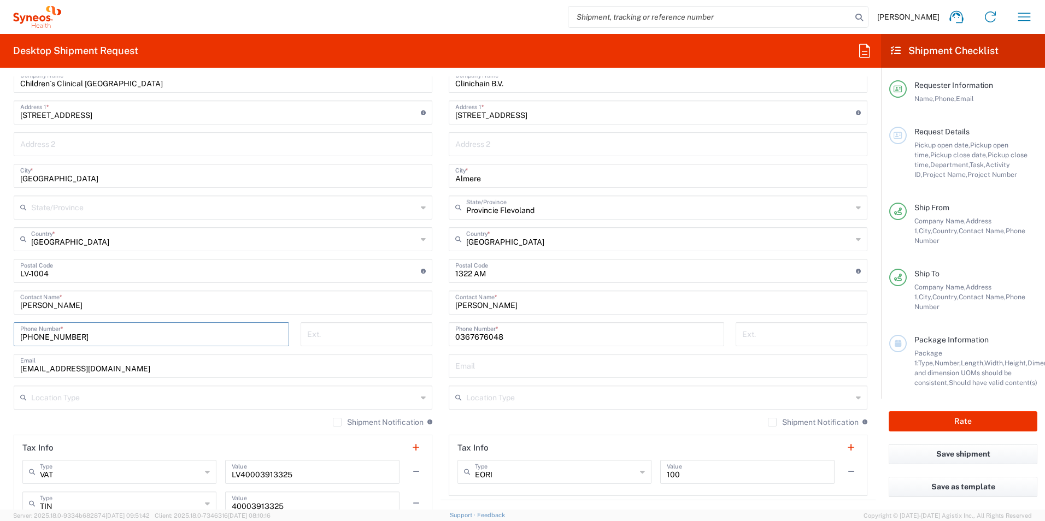
click at [38, 340] on input "[PHONE_NUMBER]" at bounding box center [151, 333] width 262 height 19
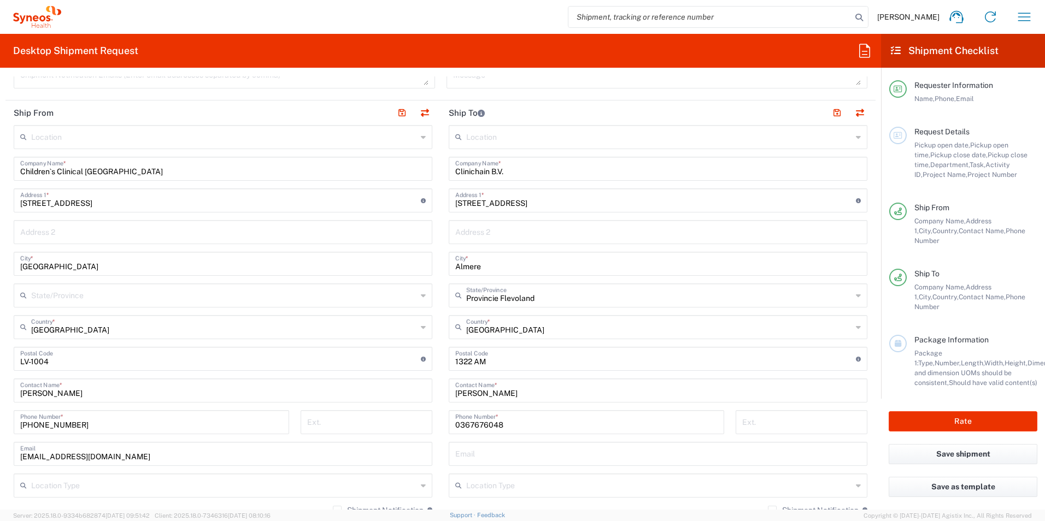
scroll to position [382, 0]
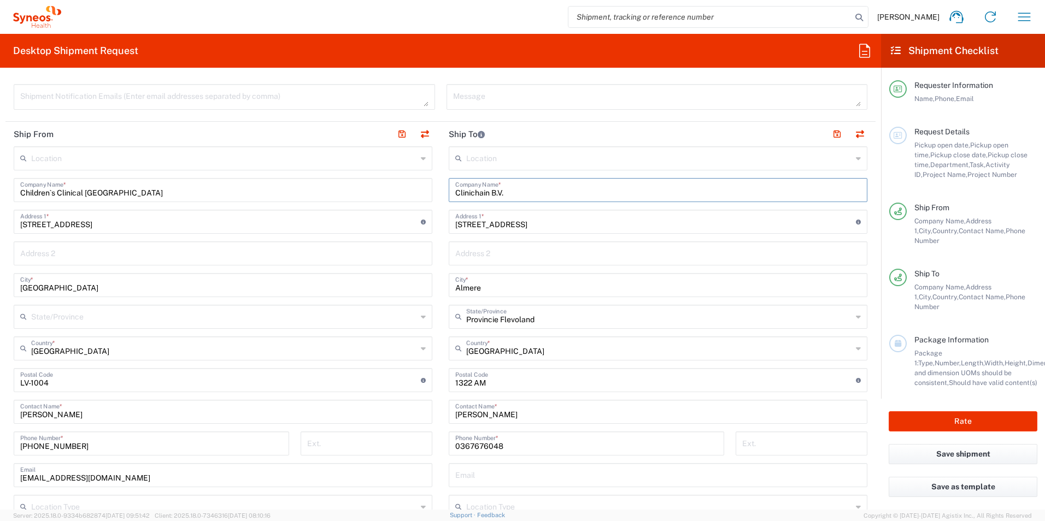
drag, startPoint x: 508, startPoint y: 190, endPoint x: 44, endPoint y: 49, distance: 484.5
click at [450, 190] on div "Clinichain B.V. Company Name *" at bounding box center [658, 190] width 419 height 24
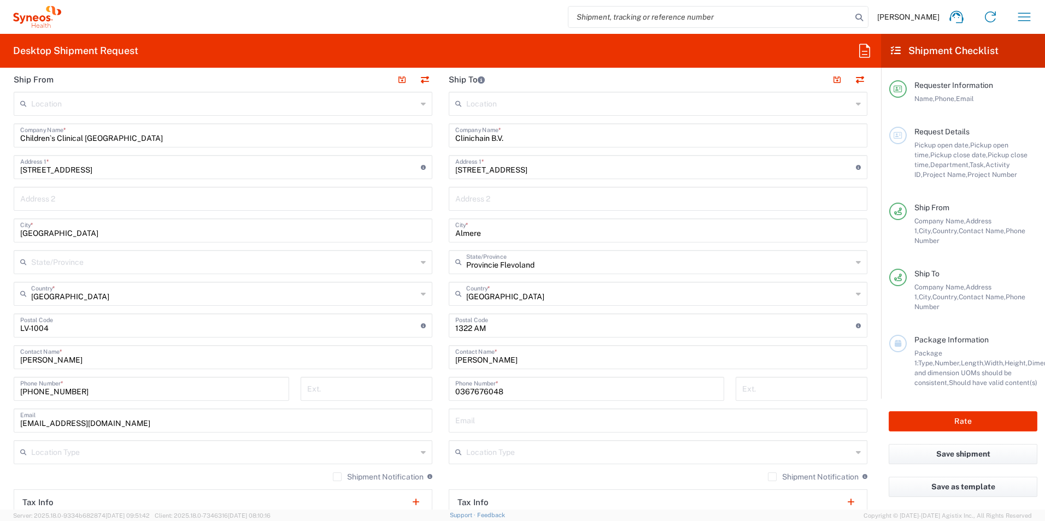
click at [507, 354] on input "[PERSON_NAME]" at bounding box center [657, 356] width 405 height 19
drag, startPoint x: 452, startPoint y: 362, endPoint x: 9, endPoint y: 284, distance: 450.6
click at [449, 363] on div "[PERSON_NAME] Contact Name *" at bounding box center [658, 357] width 419 height 24
click at [557, 269] on input "Provincie Flevoland" at bounding box center [659, 261] width 386 height 19
type input "Provincie Flevoland"
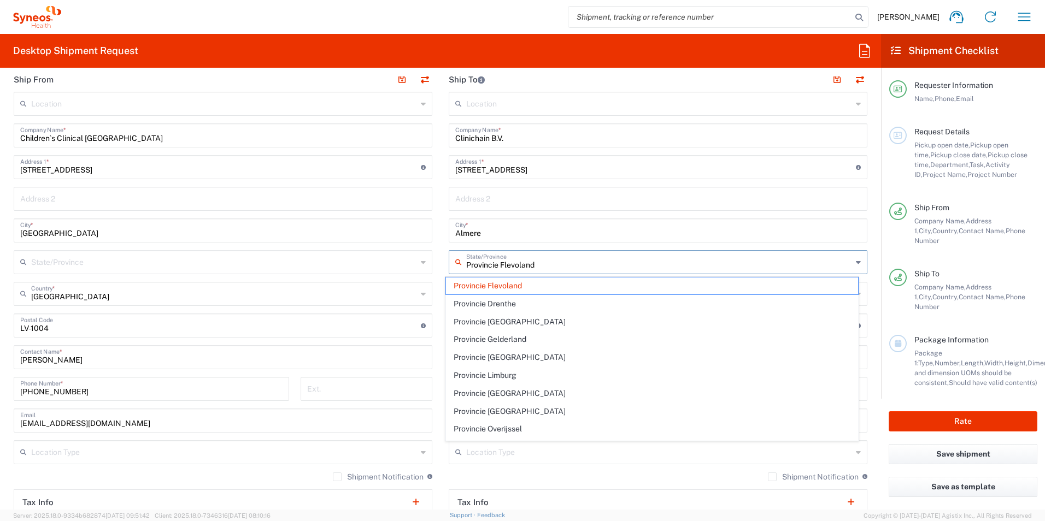
click at [529, 170] on input "[STREET_ADDRESS]" at bounding box center [655, 166] width 401 height 19
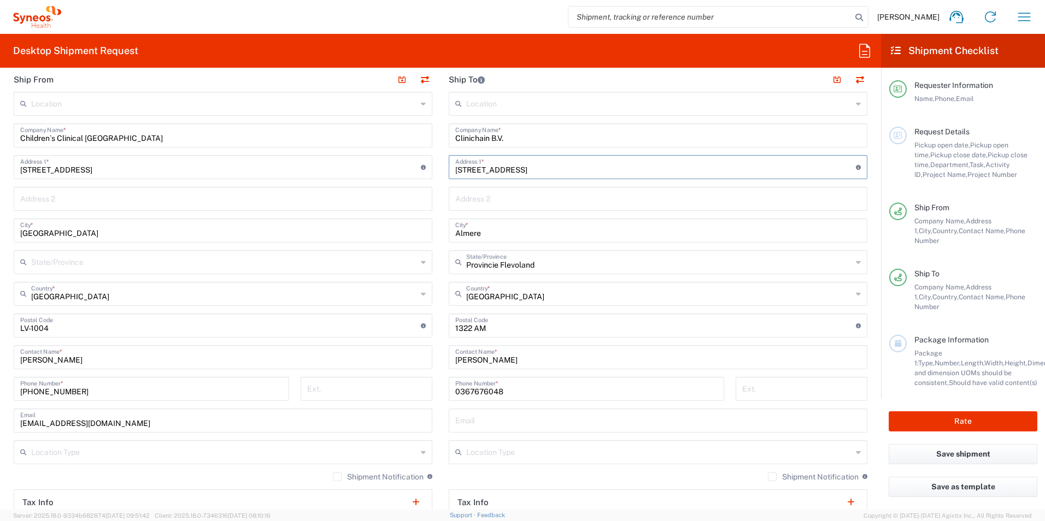
drag, startPoint x: 467, startPoint y: 170, endPoint x: 23, endPoint y: 155, distance: 444.0
click at [455, 171] on input "[STREET_ADDRESS]" at bounding box center [655, 166] width 401 height 19
click at [510, 369] on div "[PERSON_NAME] Contact Name *" at bounding box center [658, 357] width 419 height 24
drag, startPoint x: 507, startPoint y: 392, endPoint x: 28, endPoint y: 352, distance: 480.3
click at [449, 389] on div "[PHONE_NUMBER] Phone Number *" at bounding box center [586, 389] width 275 height 24
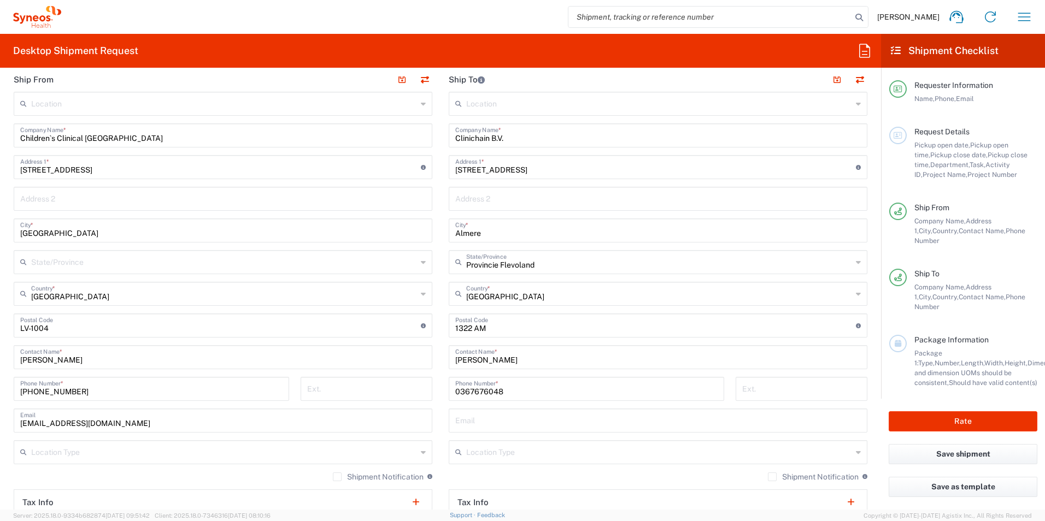
click at [475, 134] on input "Clinichain B.V." at bounding box center [657, 134] width 405 height 19
drag, startPoint x: 488, startPoint y: 137, endPoint x: 115, endPoint y: 155, distance: 373.6
click at [402, 136] on div "Ship From Location [PERSON_NAME] LLC-[GEOGRAPHIC_DATA] [GEOGRAPHIC_DATA] [GEOGR…" at bounding box center [440, 327] width 870 height 520
drag, startPoint x: 520, startPoint y: 299, endPoint x: 452, endPoint y: 269, distance: 74.4
click at [520, 299] on input "[GEOGRAPHIC_DATA]" at bounding box center [659, 293] width 386 height 19
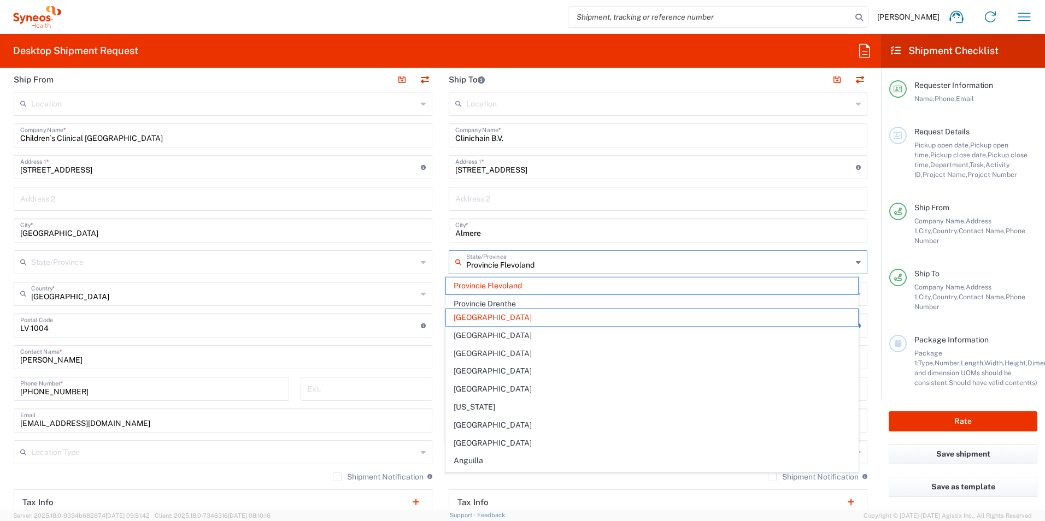
type input "[GEOGRAPHIC_DATA]"
click at [452, 269] on div "State/Province" at bounding box center [658, 262] width 419 height 24
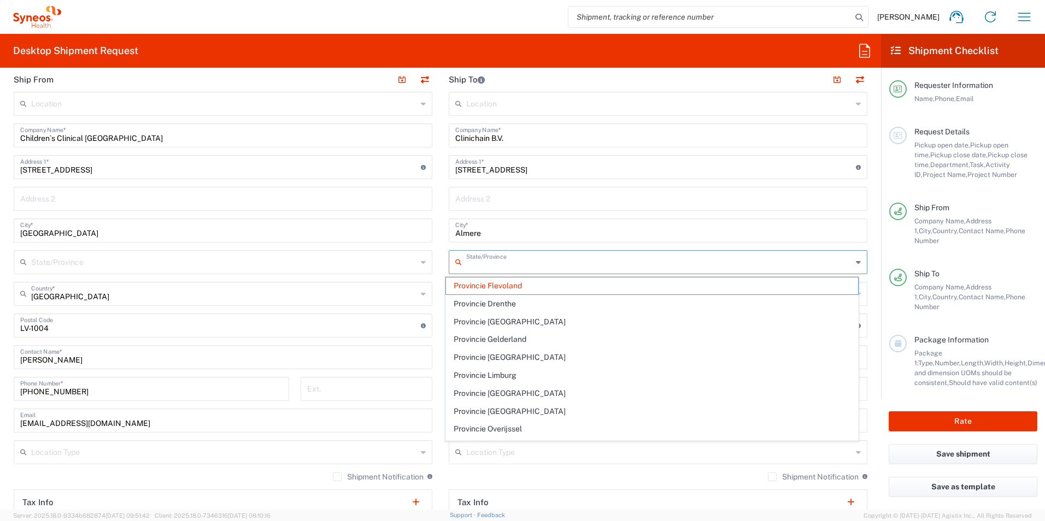
click at [441, 221] on main "Location [PERSON_NAME] LLC-[GEOGRAPHIC_DATA] [GEOGRAPHIC_DATA] [GEOGRAPHIC_DATA…" at bounding box center [657, 321] width 435 height 459
type input "Provincie Flevoland"
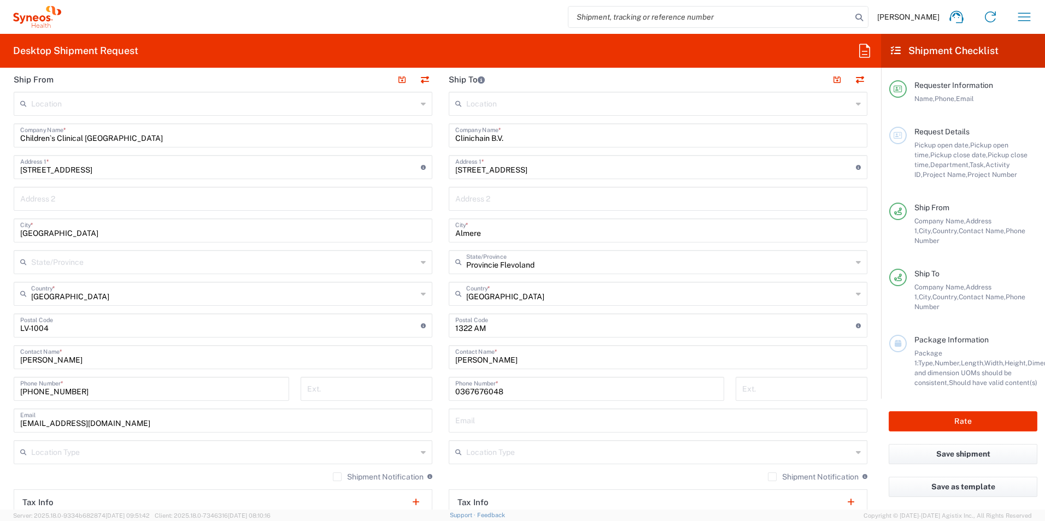
click at [525, 360] on input "[PERSON_NAME]" at bounding box center [657, 356] width 405 height 19
click at [400, 352] on div "Ship From Location [PERSON_NAME] LLC-[GEOGRAPHIC_DATA] [GEOGRAPHIC_DATA] [GEOGR…" at bounding box center [440, 327] width 870 height 520
click at [503, 363] on input "[PERSON_NAME]" at bounding box center [657, 356] width 405 height 19
